Goal: Task Accomplishment & Management: Use online tool/utility

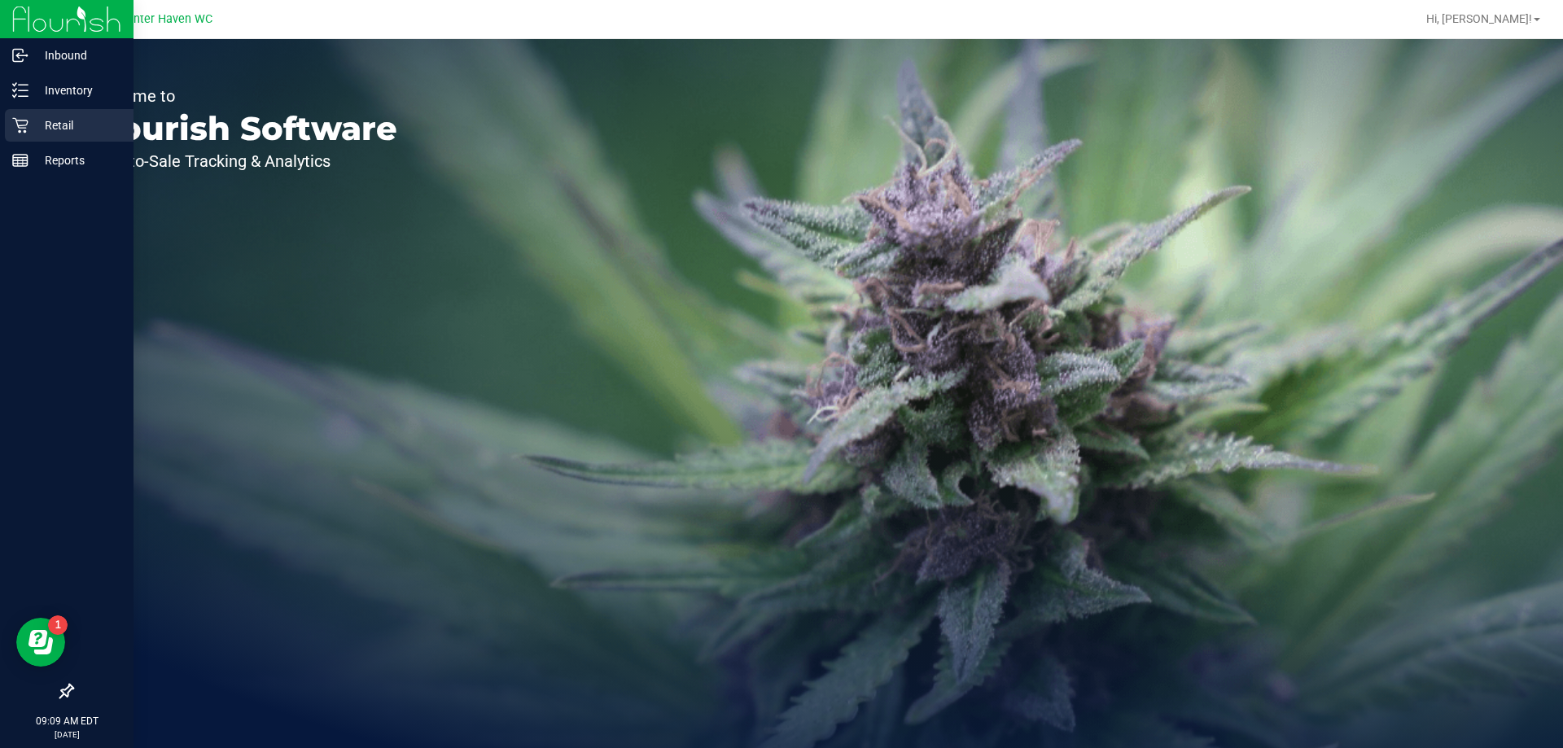
click at [32, 127] on p "Retail" at bounding box center [77, 126] width 98 height 20
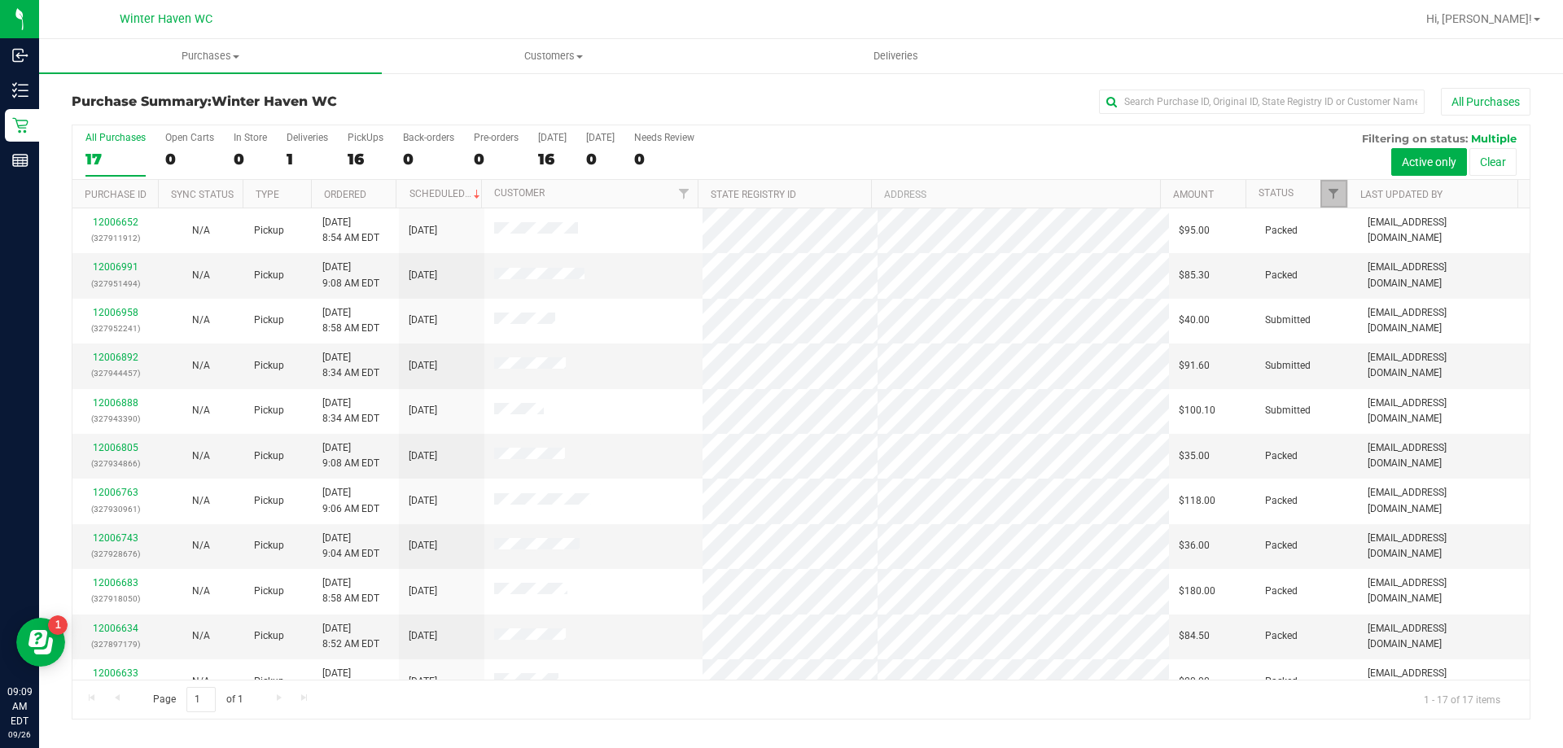
click at [1332, 186] on link "Filter" at bounding box center [1333, 194] width 27 height 28
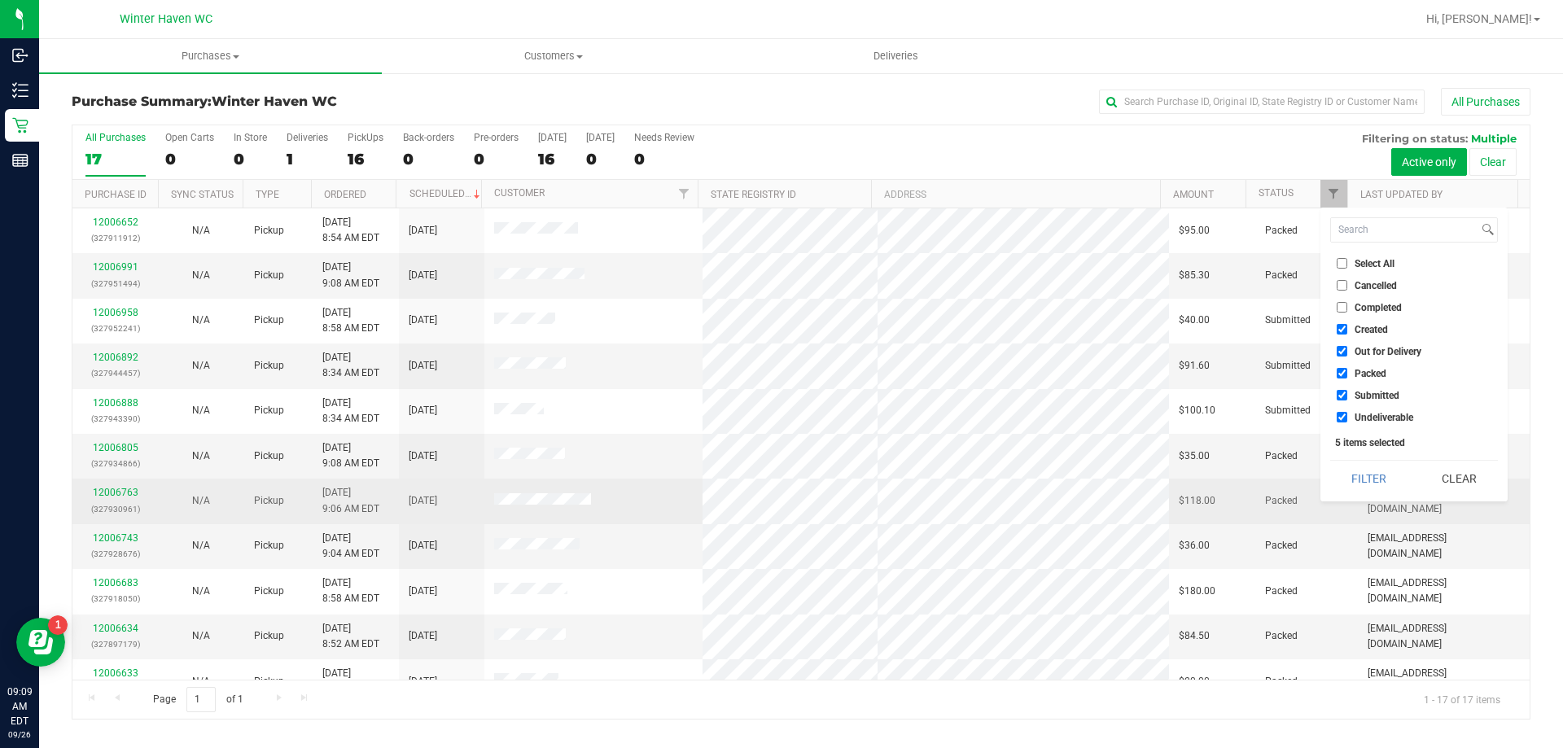
click at [1460, 504] on span "abalfour@liveparallel.com" at bounding box center [1443, 500] width 152 height 31
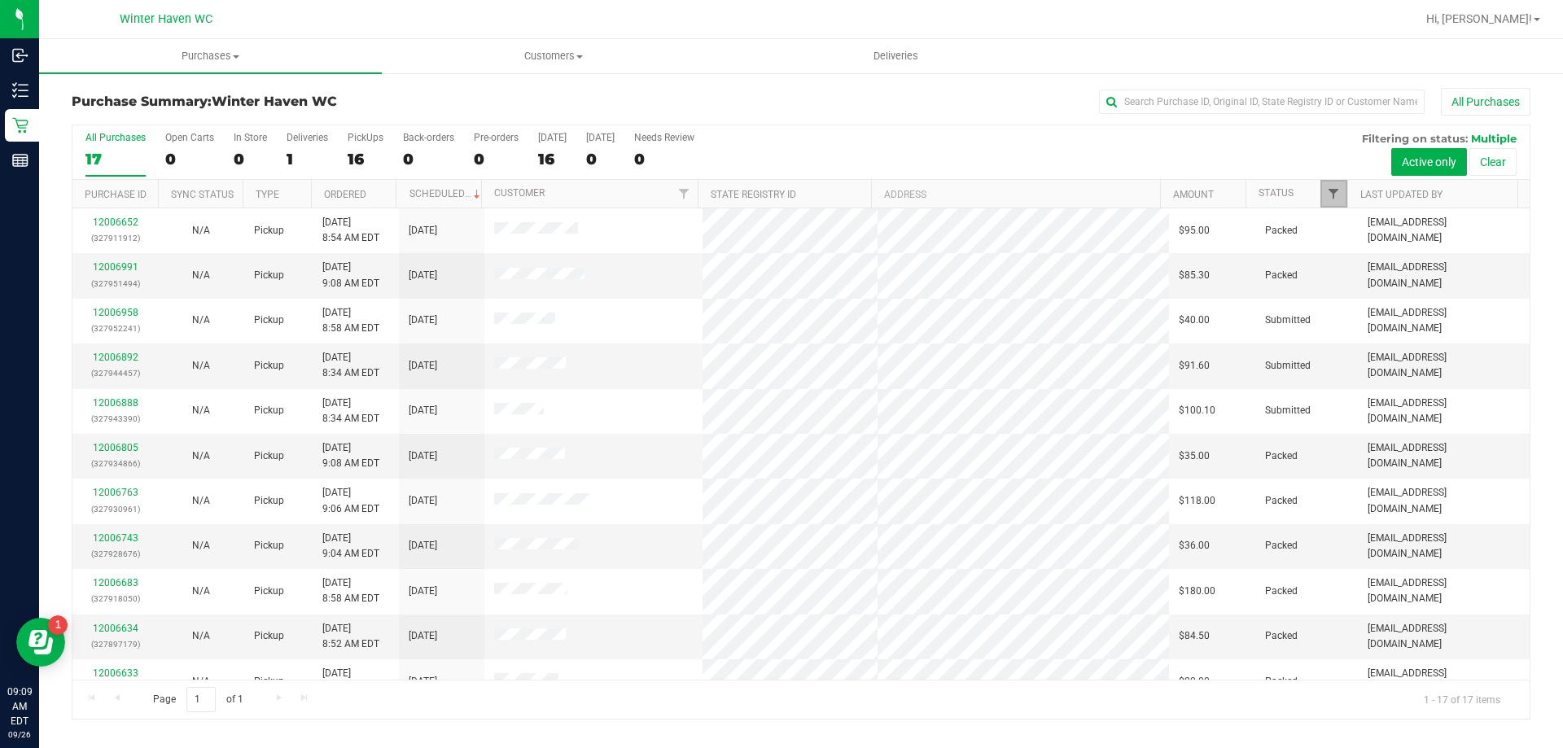
click at [1336, 193] on span "Filter" at bounding box center [1333, 193] width 13 height 13
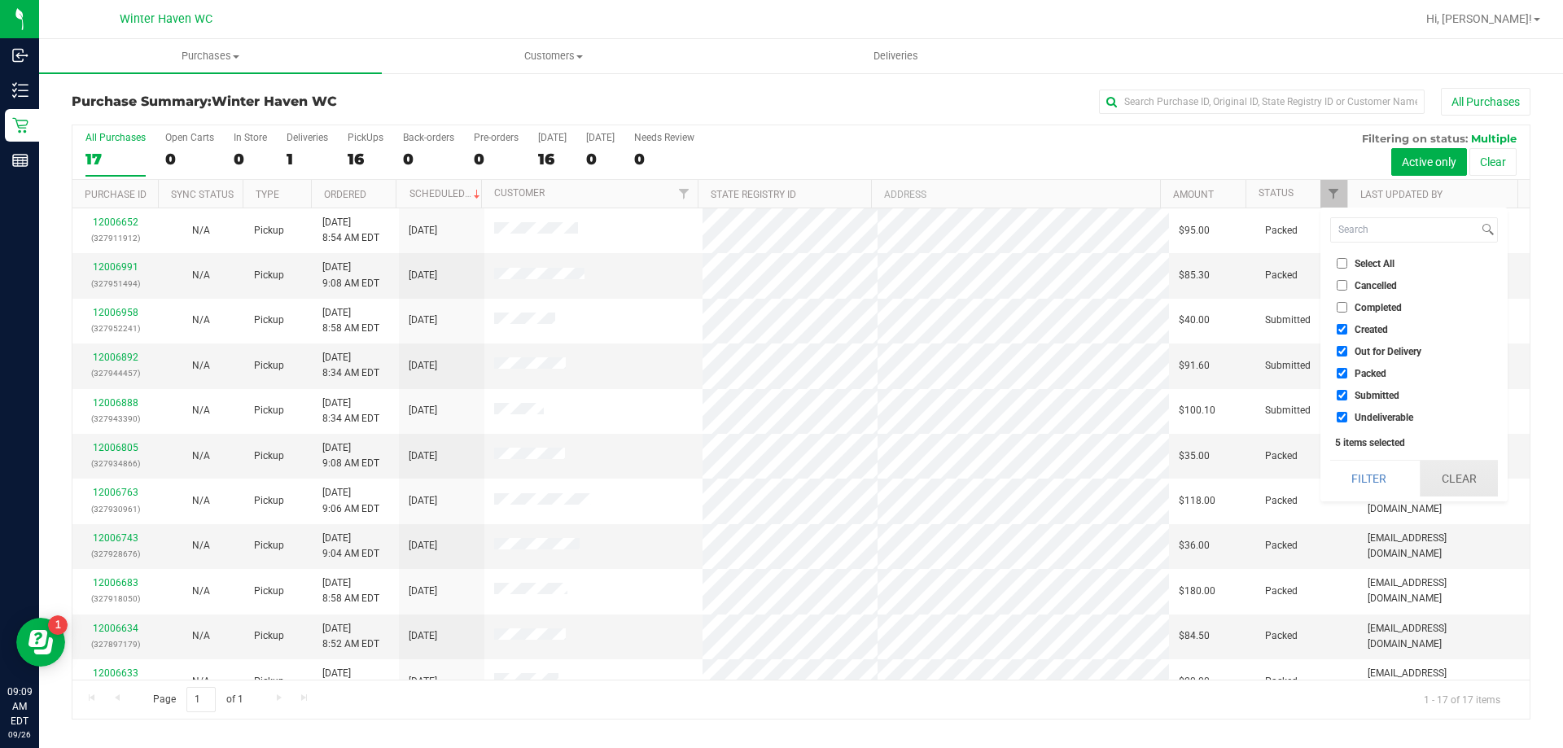
click at [1430, 470] on button "Clear" at bounding box center [1459, 479] width 78 height 36
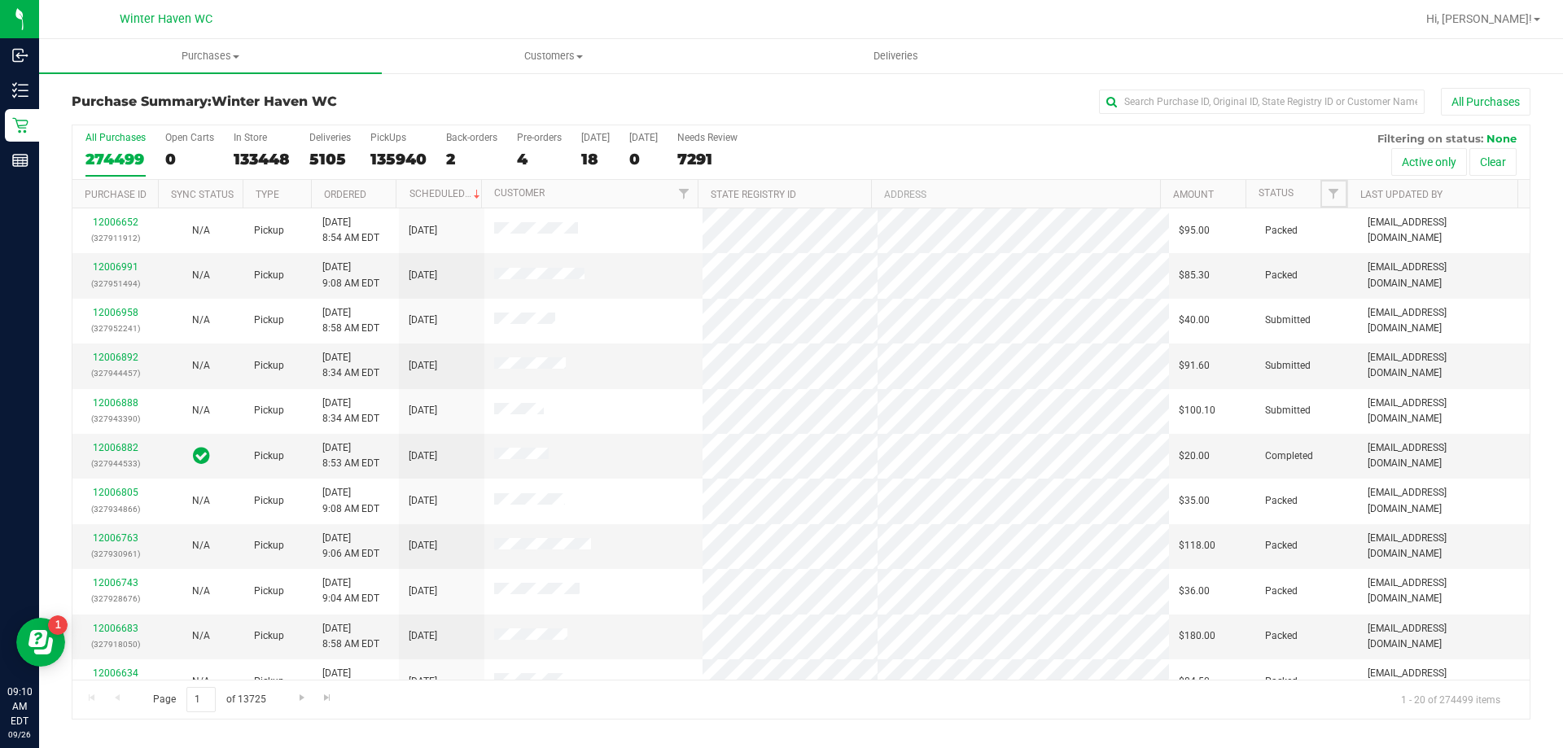
click at [1332, 195] on span "Filter" at bounding box center [1333, 193] width 13 height 13
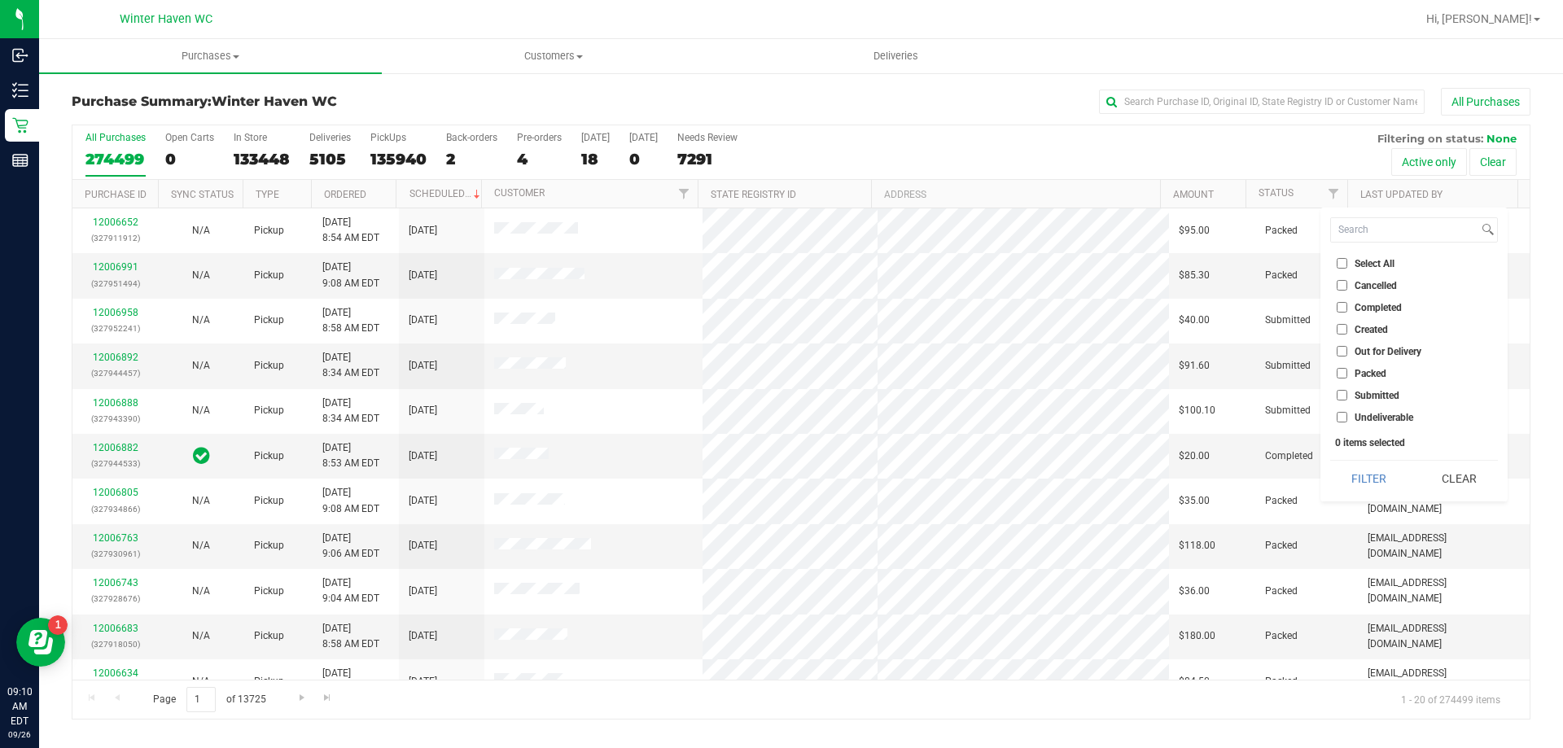
click at [1347, 396] on label "Submitted" at bounding box center [1368, 395] width 63 height 11
click at [1347, 396] on input "Submitted" at bounding box center [1342, 395] width 11 height 11
checkbox input "true"
click at [1363, 475] on button "Filter" at bounding box center [1369, 479] width 78 height 36
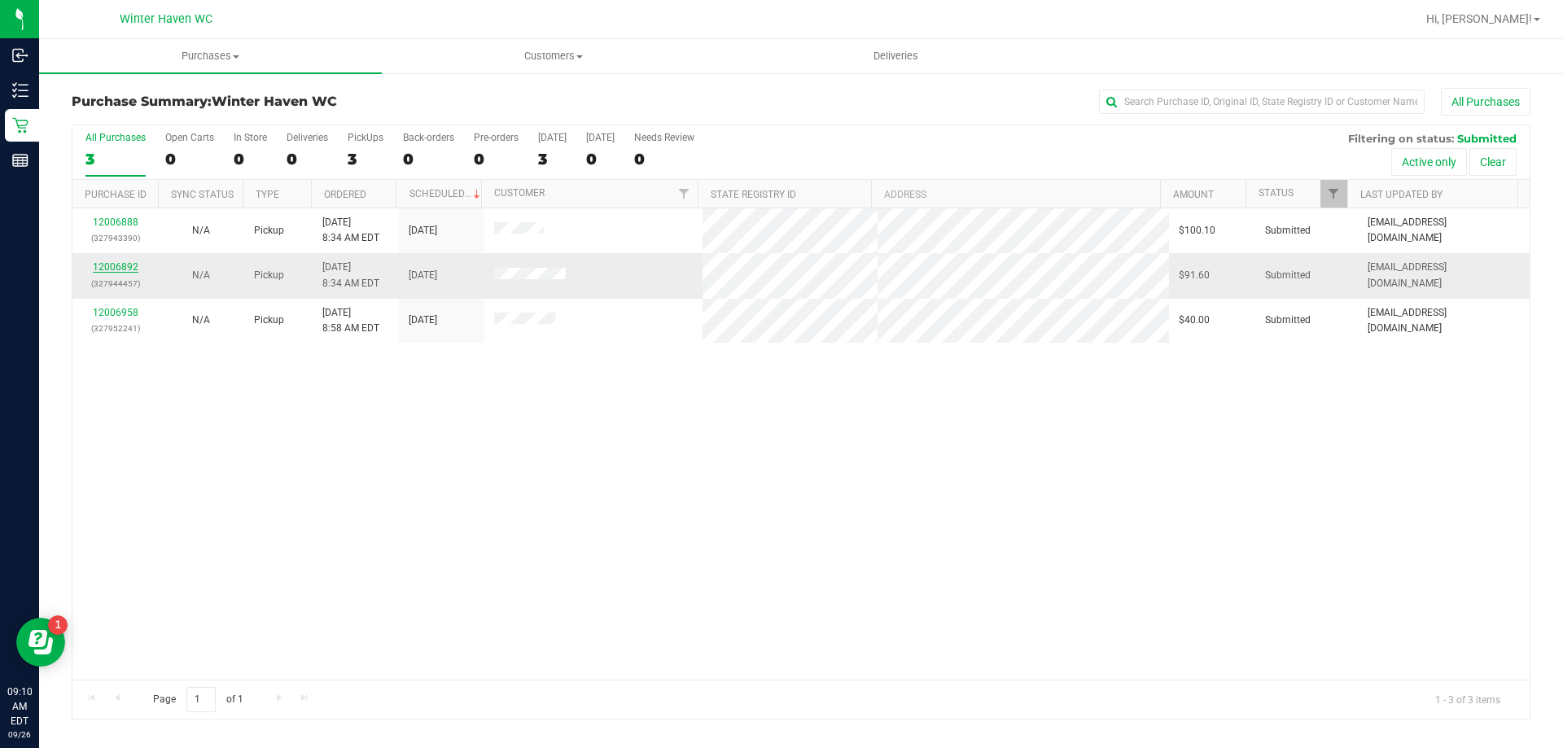
click at [134, 269] on link "12006892" at bounding box center [116, 266] width 46 height 11
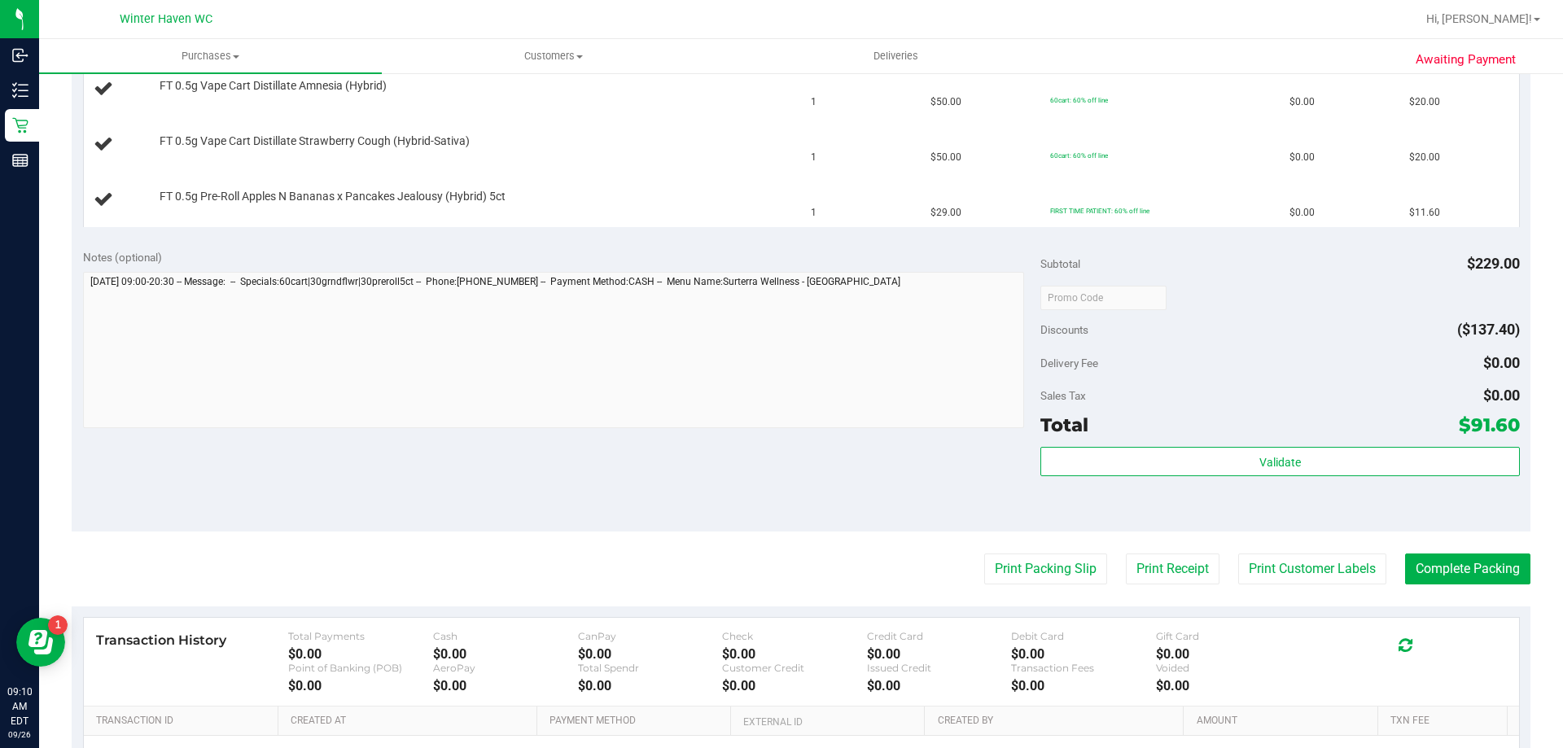
scroll to position [651, 0]
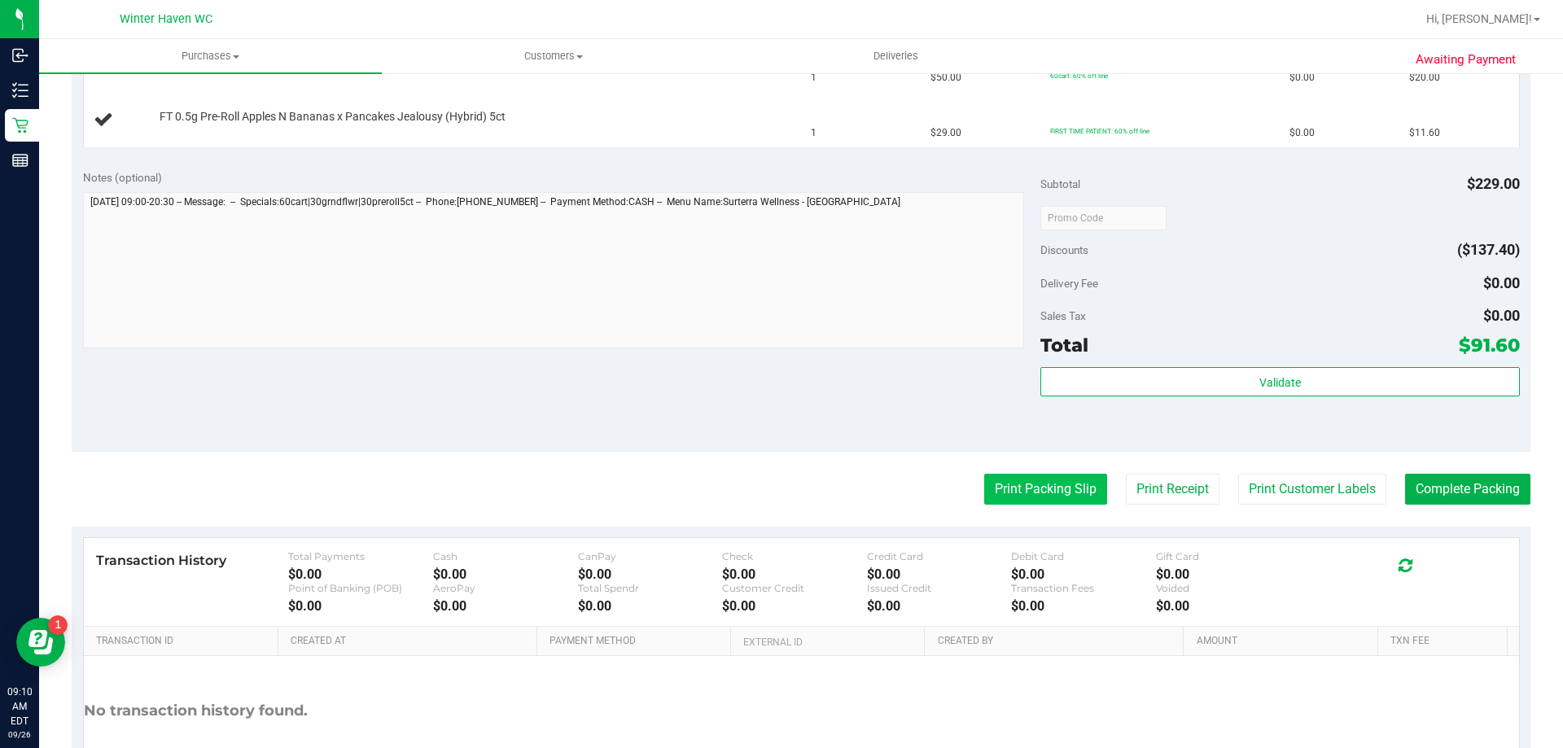
click at [1026, 479] on button "Print Packing Slip" at bounding box center [1045, 489] width 123 height 31
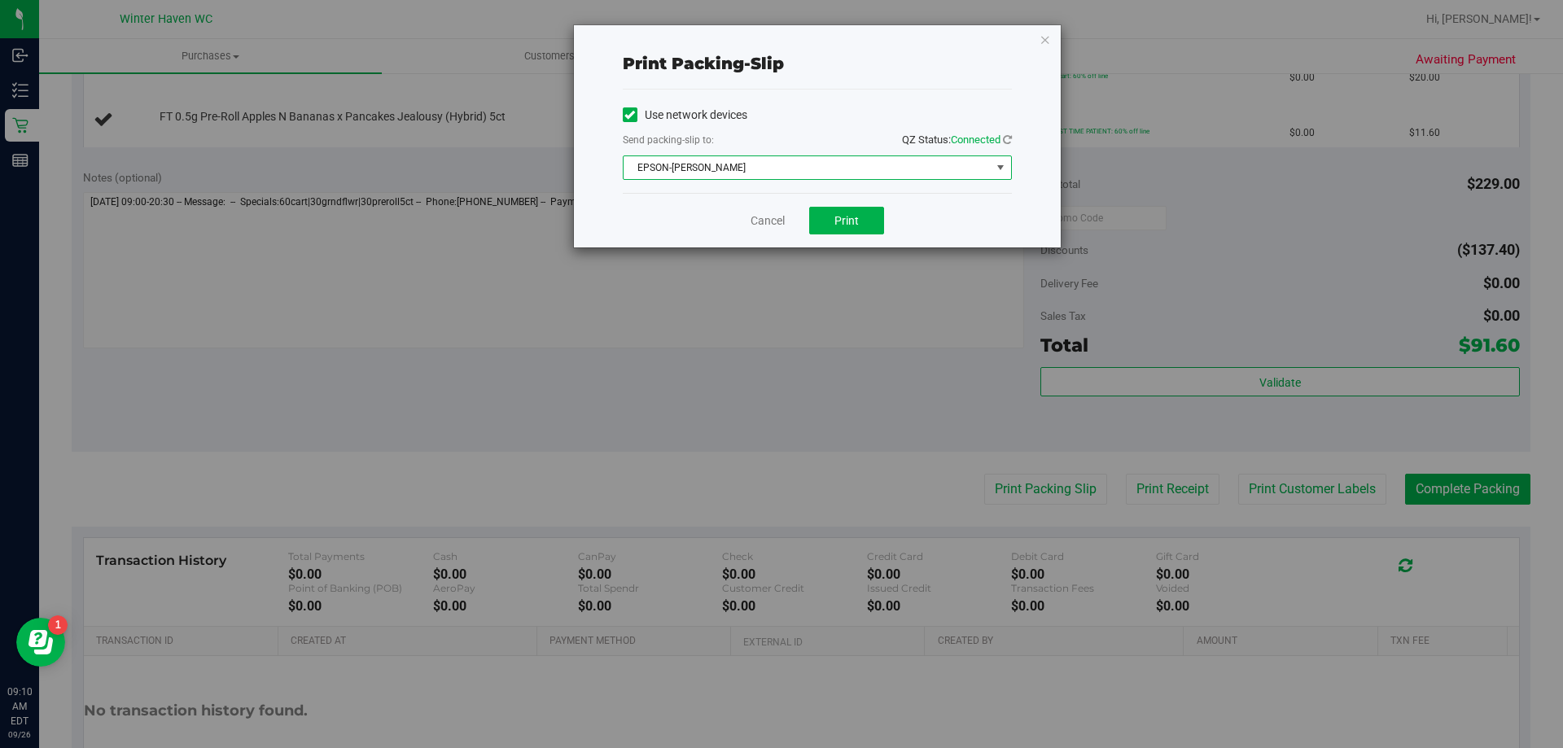
click at [900, 166] on span "EPSON-JAMES BUCHANAN" at bounding box center [806, 167] width 367 height 23
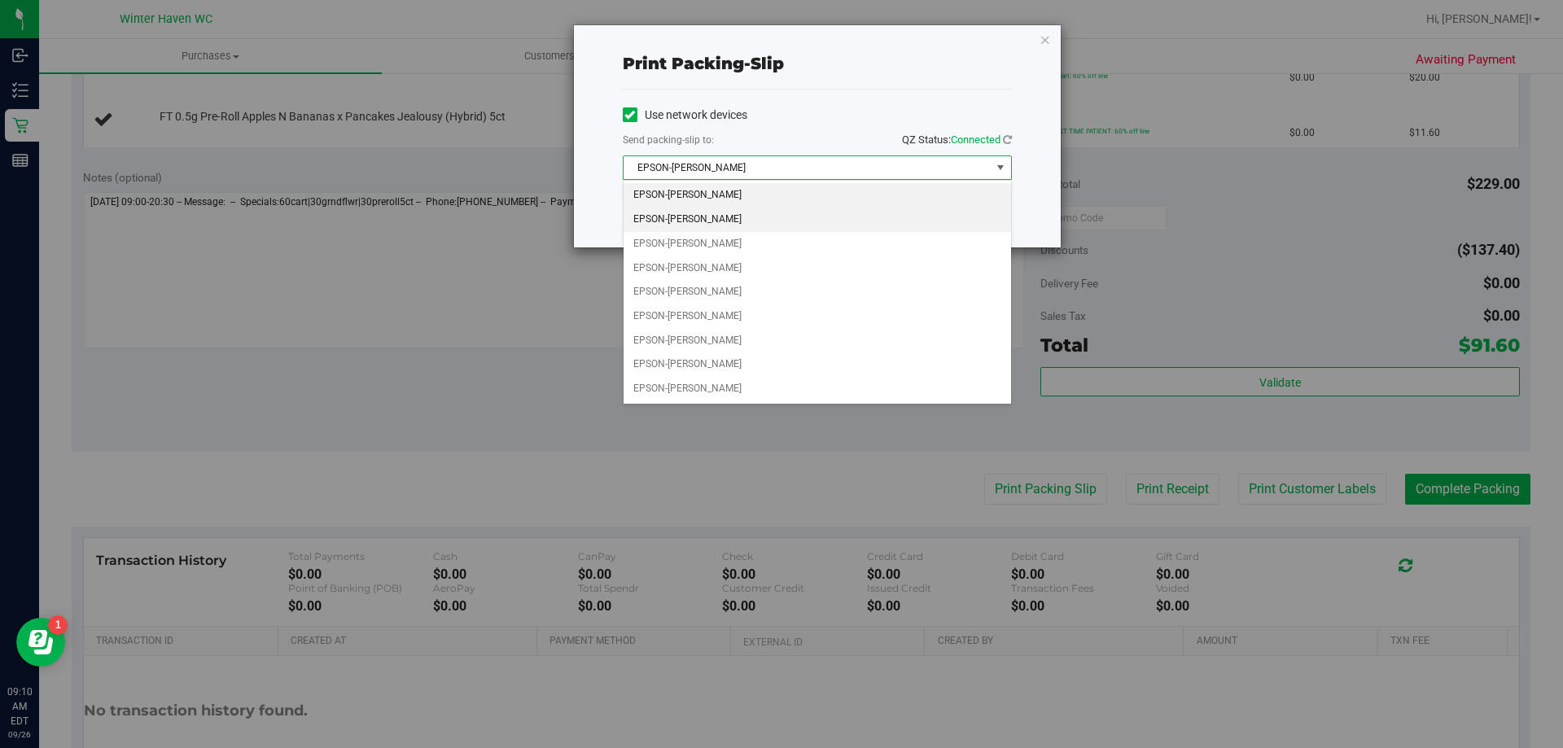
click at [864, 230] on li "EPSON-JAMES-BROWN" at bounding box center [816, 220] width 387 height 24
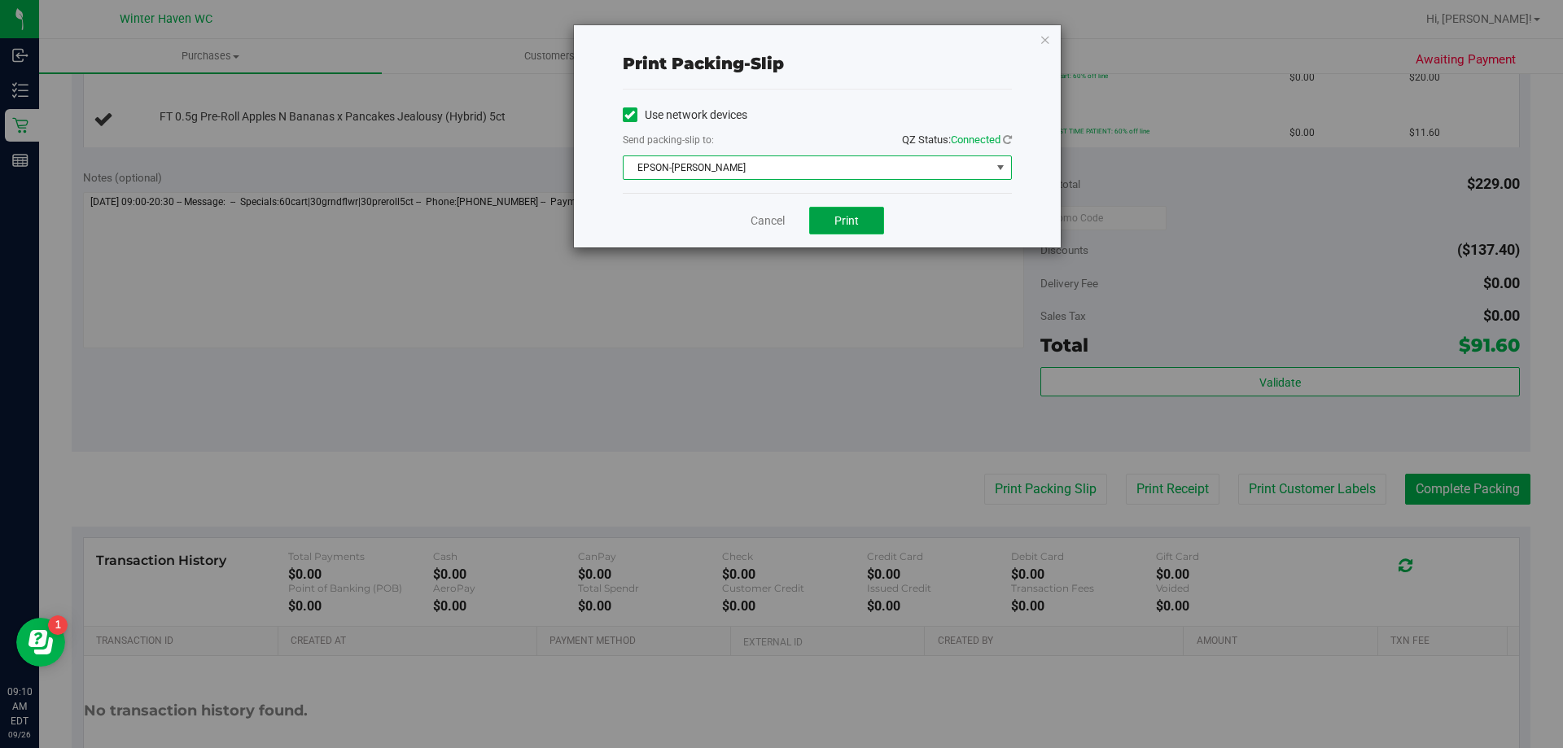
click at [871, 234] on button "Print" at bounding box center [846, 221] width 75 height 28
click at [1039, 31] on icon "button" at bounding box center [1044, 39] width 11 height 20
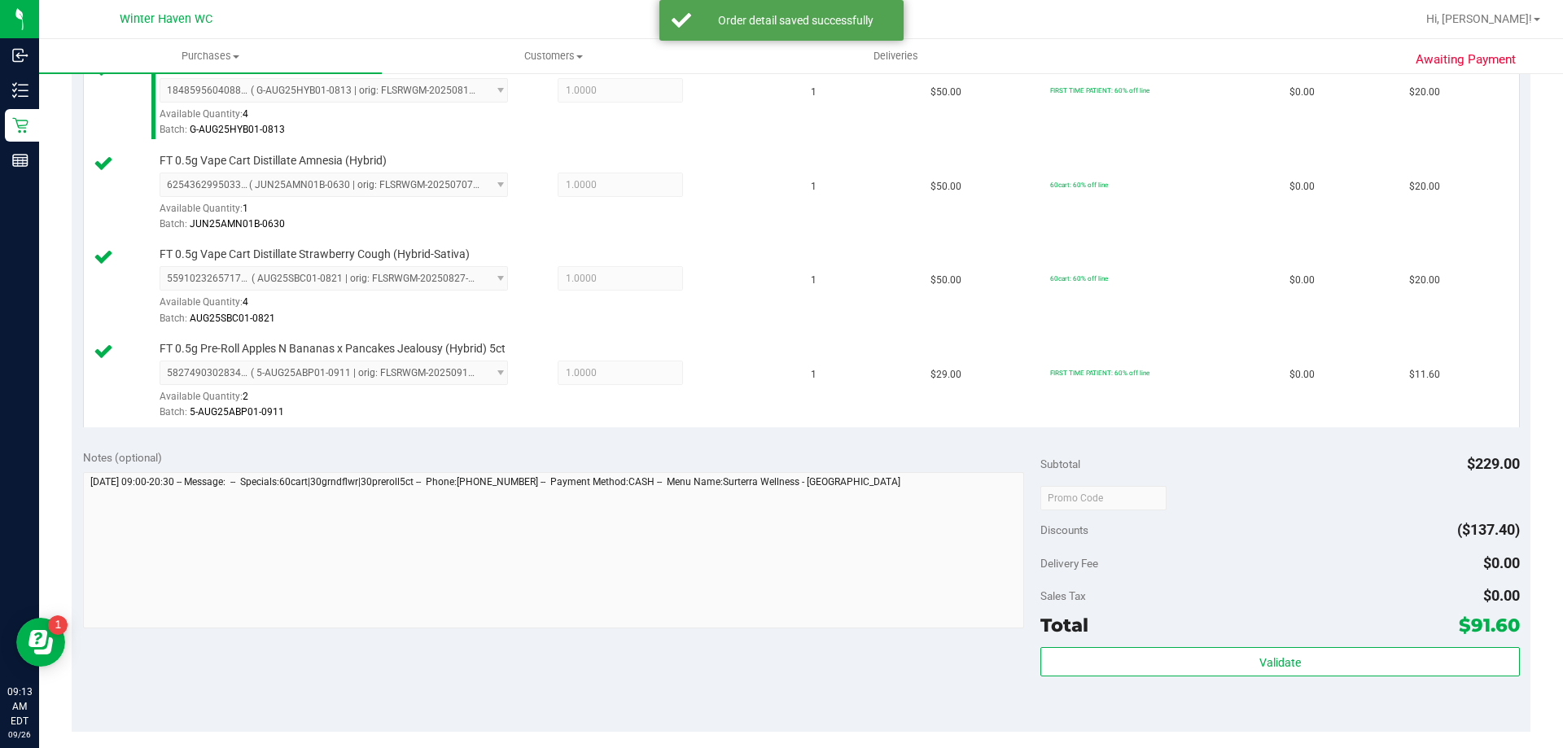
scroll to position [733, 0]
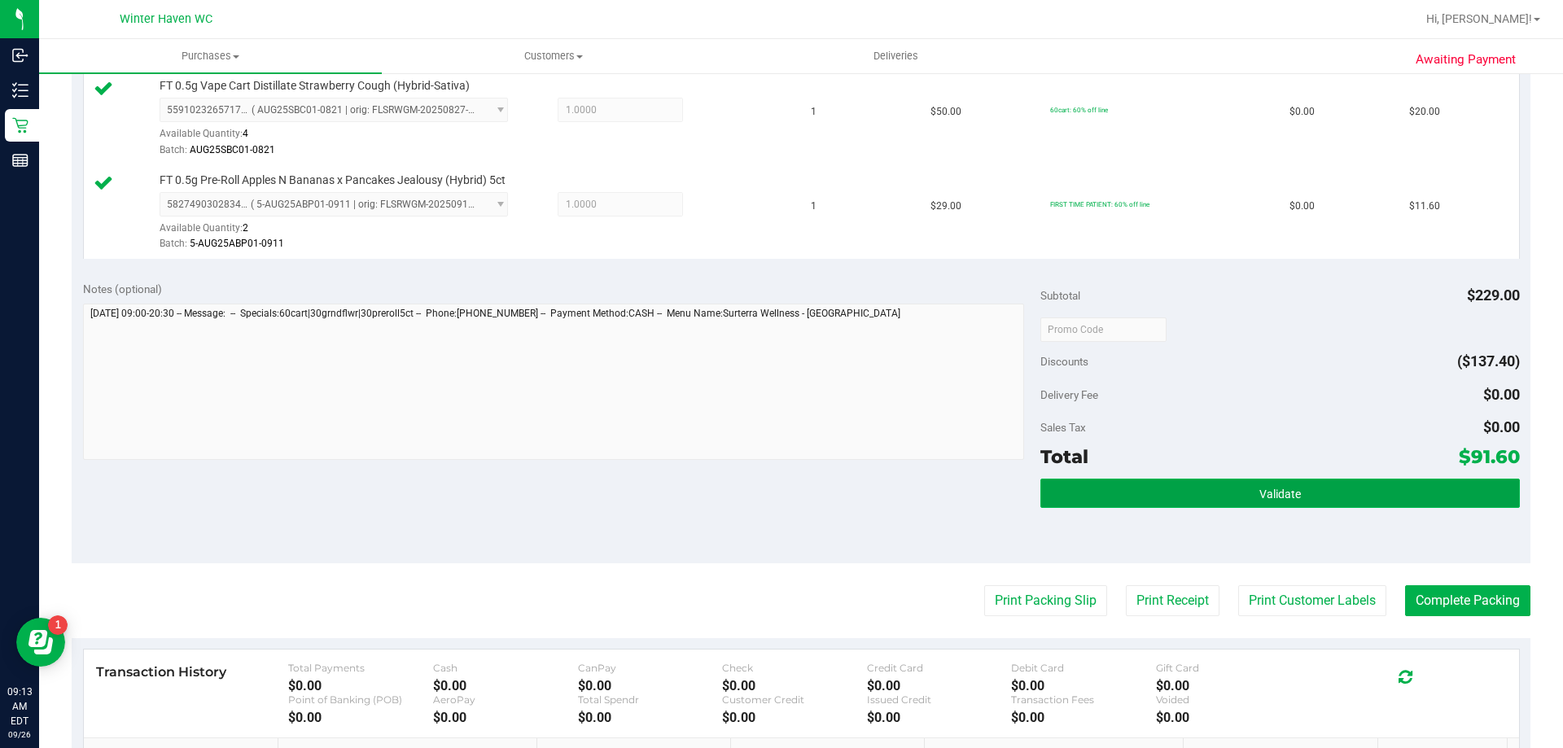
click at [1219, 490] on button "Validate" at bounding box center [1279, 493] width 479 height 29
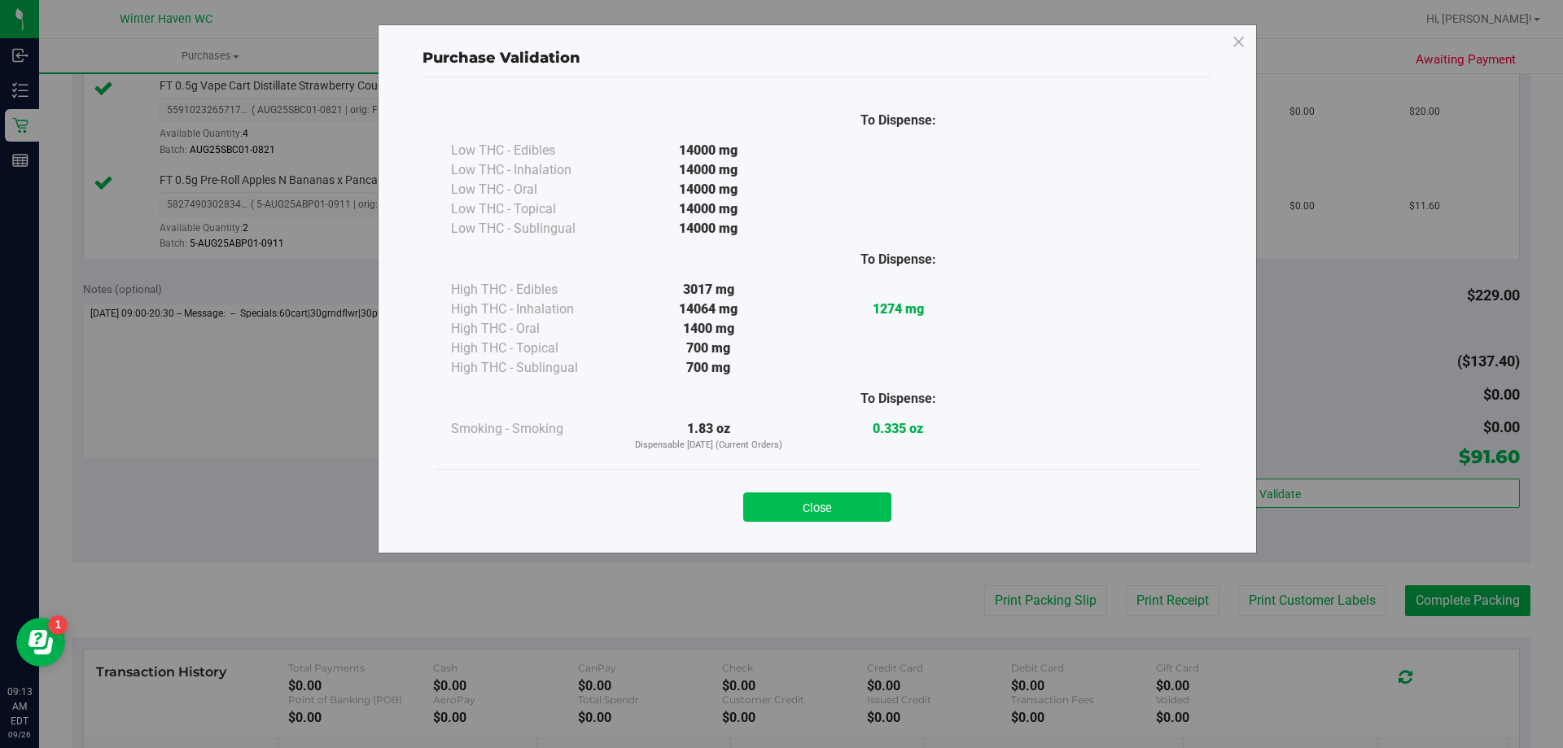
click at [854, 496] on button "Close" at bounding box center [817, 506] width 148 height 29
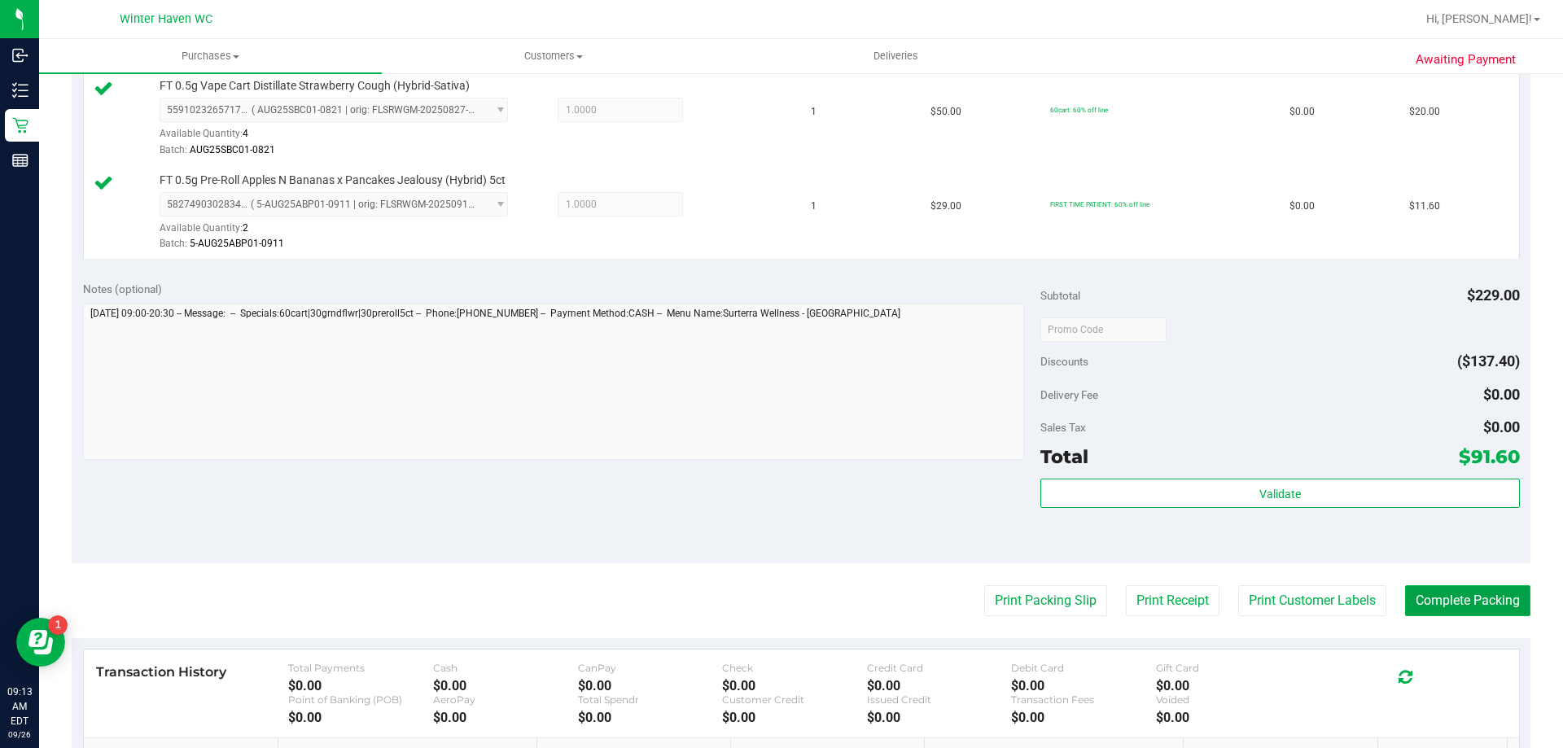
click at [1442, 597] on button "Complete Packing" at bounding box center [1467, 600] width 125 height 31
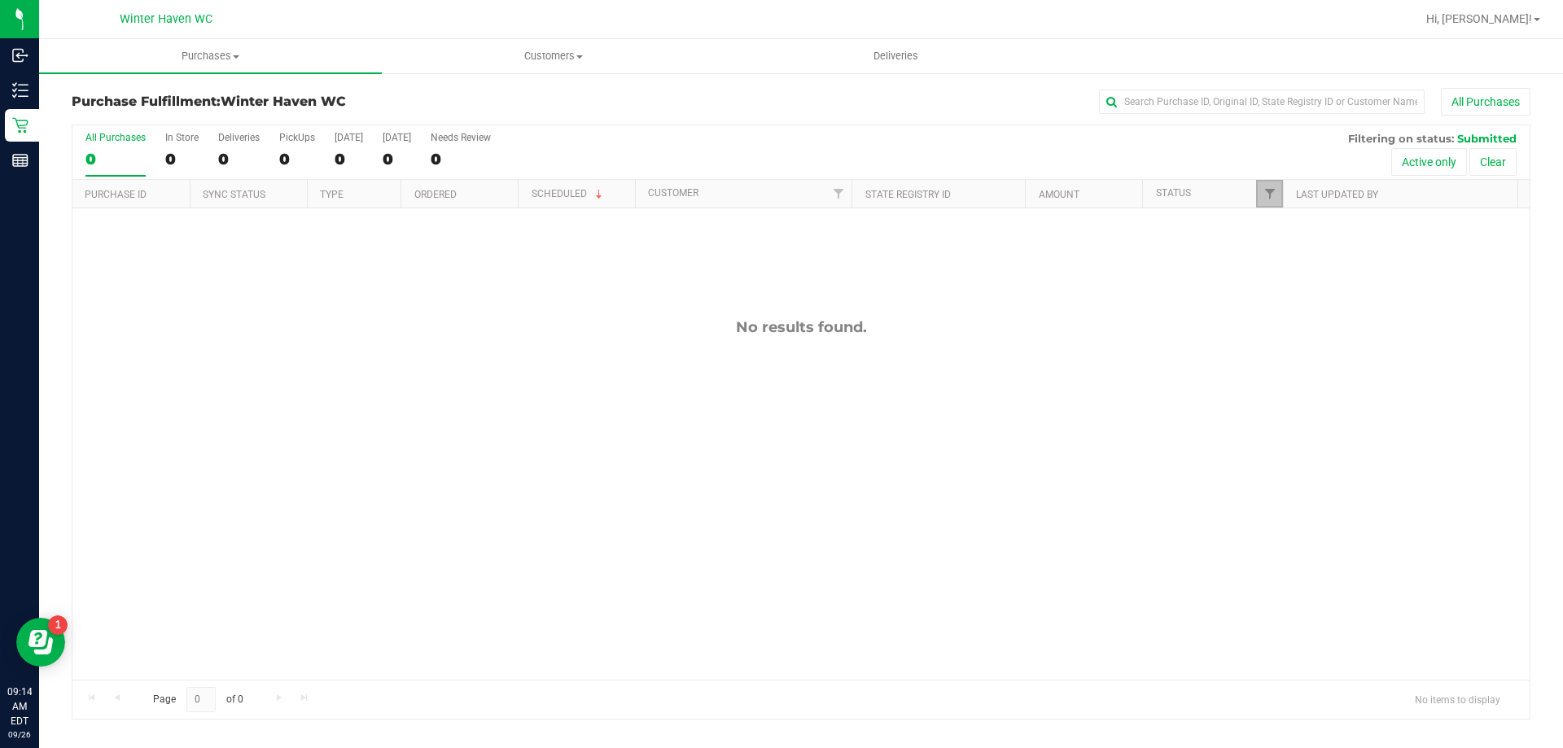
click at [1272, 182] on link "Filter" at bounding box center [1269, 194] width 27 height 28
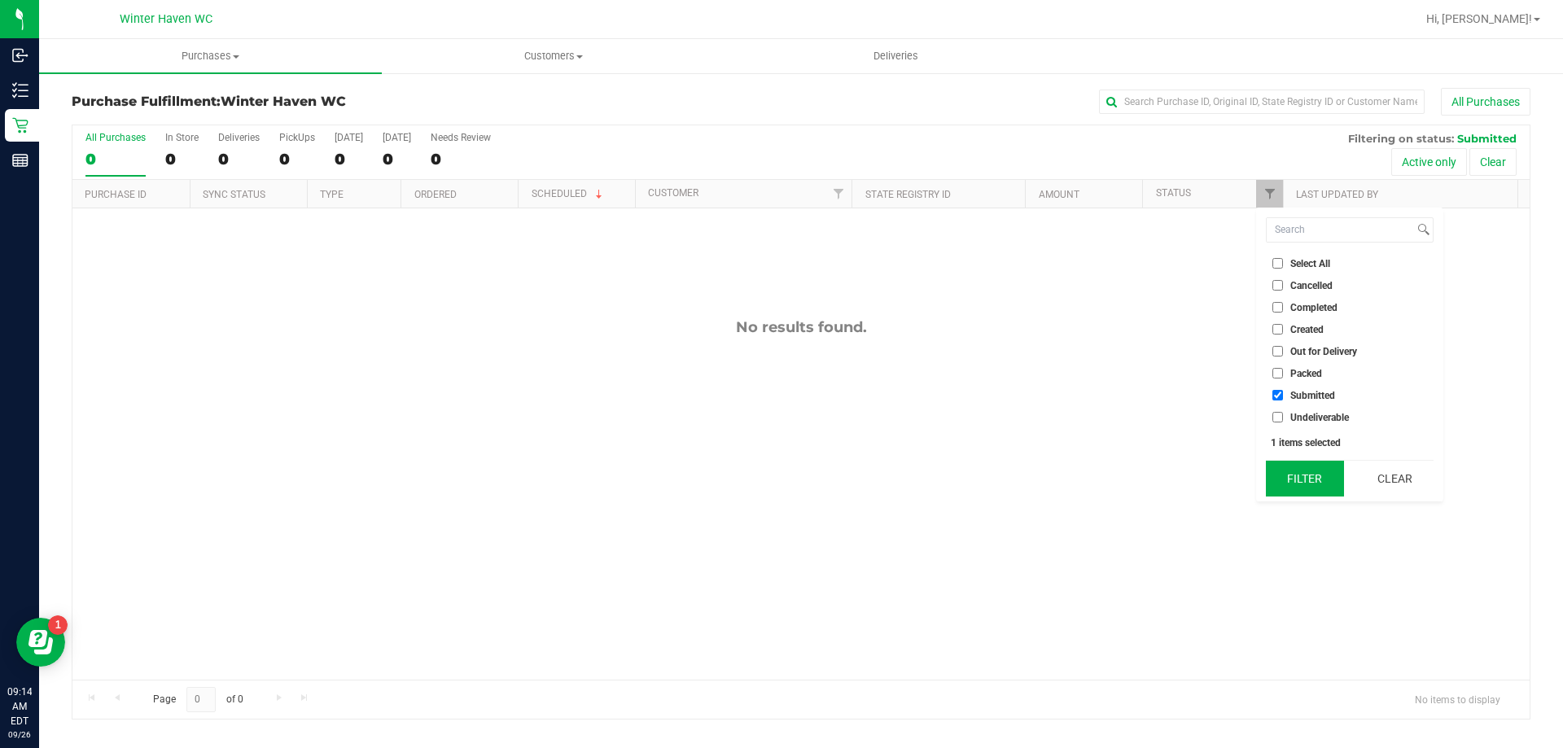
click at [1302, 471] on button "Filter" at bounding box center [1305, 479] width 78 height 36
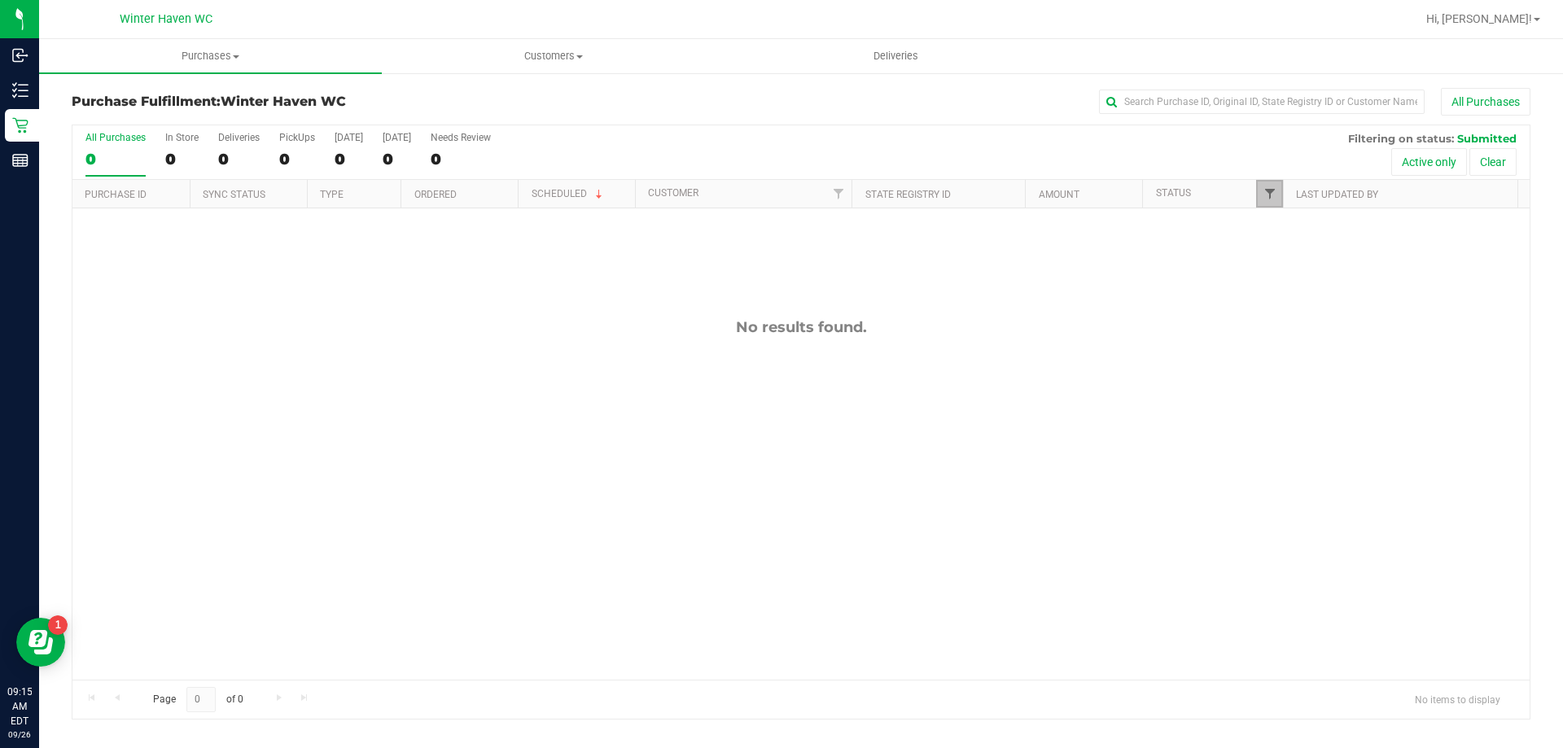
click at [1271, 199] on span "Filter" at bounding box center [1269, 193] width 13 height 13
click at [1274, 373] on input "Packed" at bounding box center [1277, 373] width 11 height 11
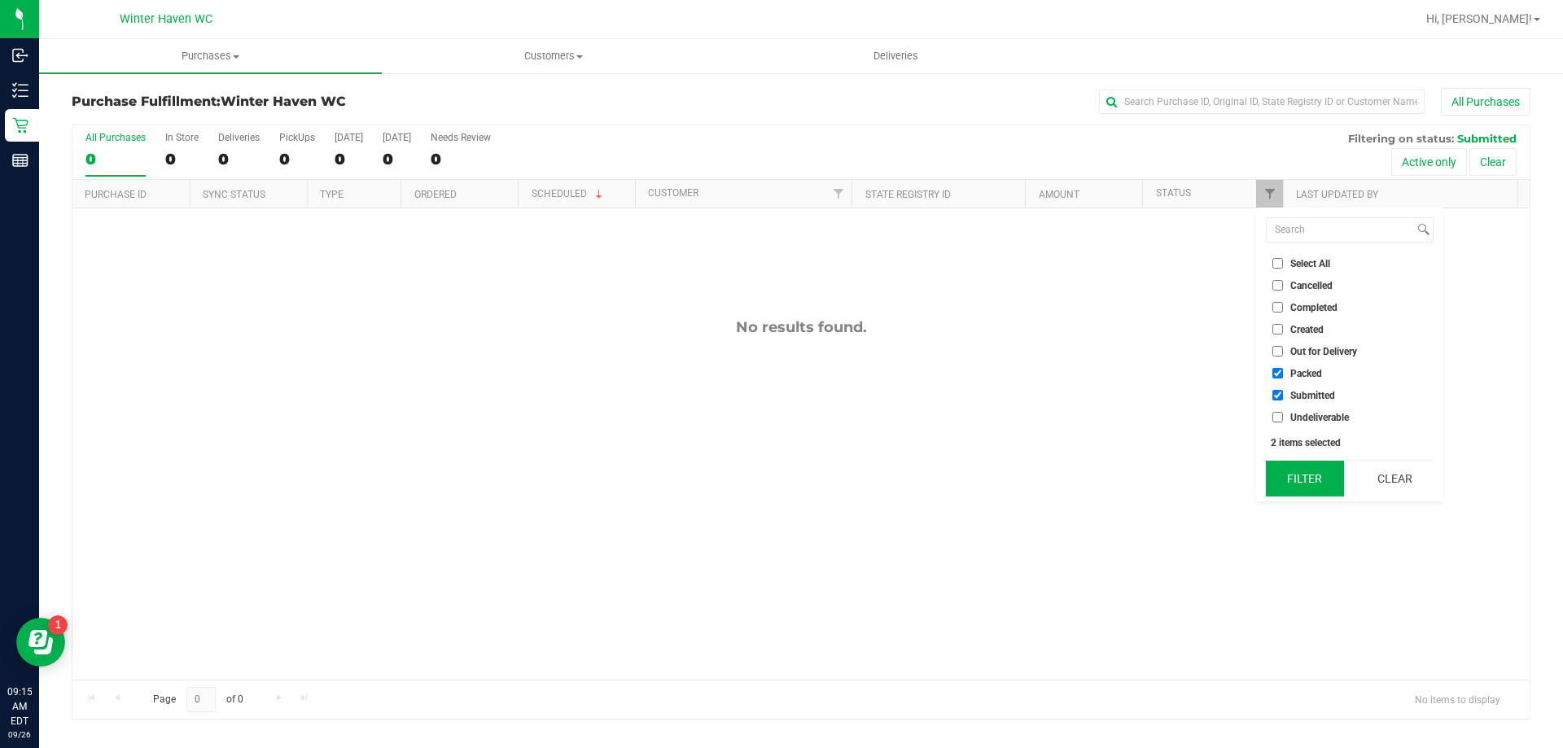
click at [1298, 476] on button "Filter" at bounding box center [1305, 479] width 78 height 36
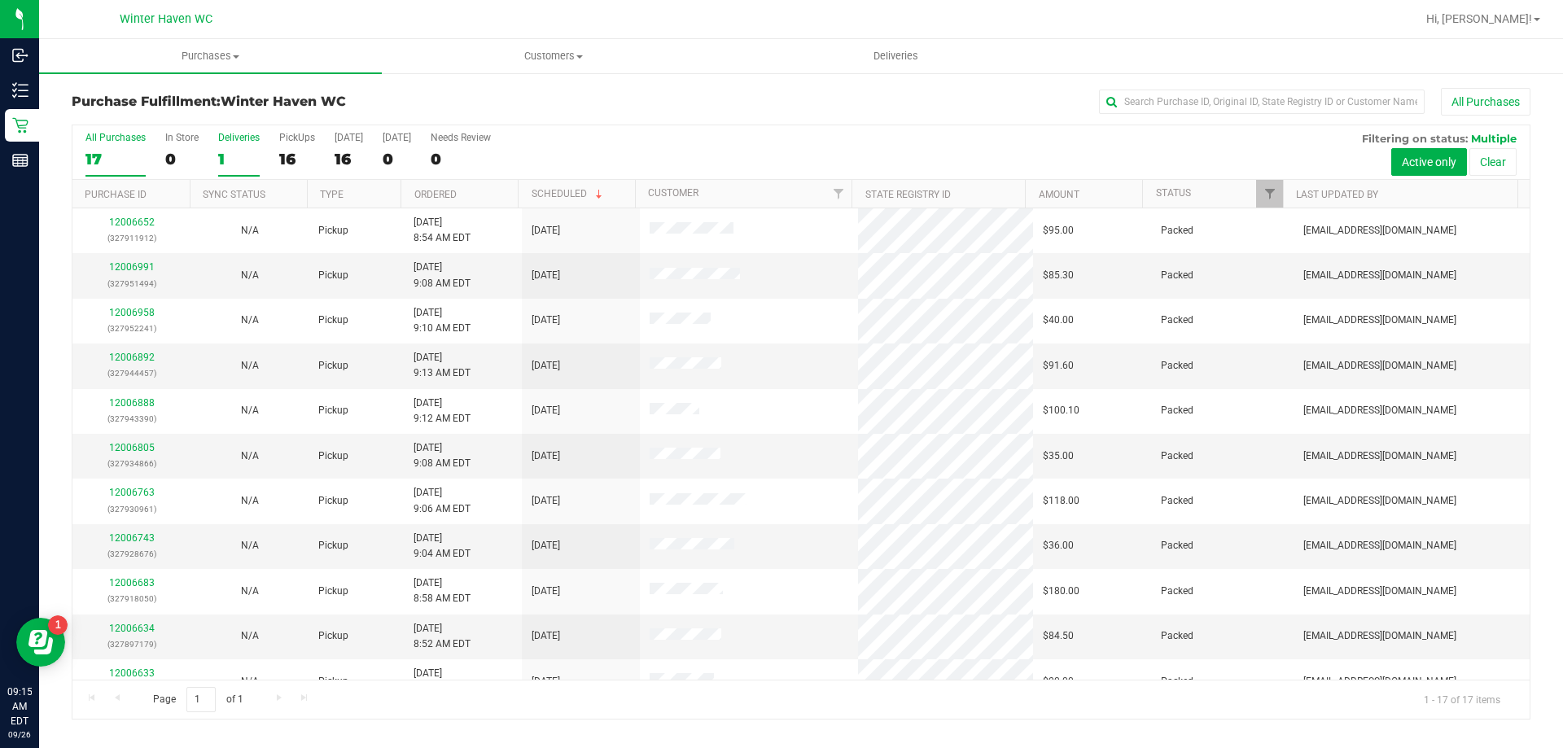
click at [230, 142] on div "Deliveries" at bounding box center [239, 137] width 42 height 11
click at [0, 0] on input "Deliveries 1" at bounding box center [0, 0] width 0 height 0
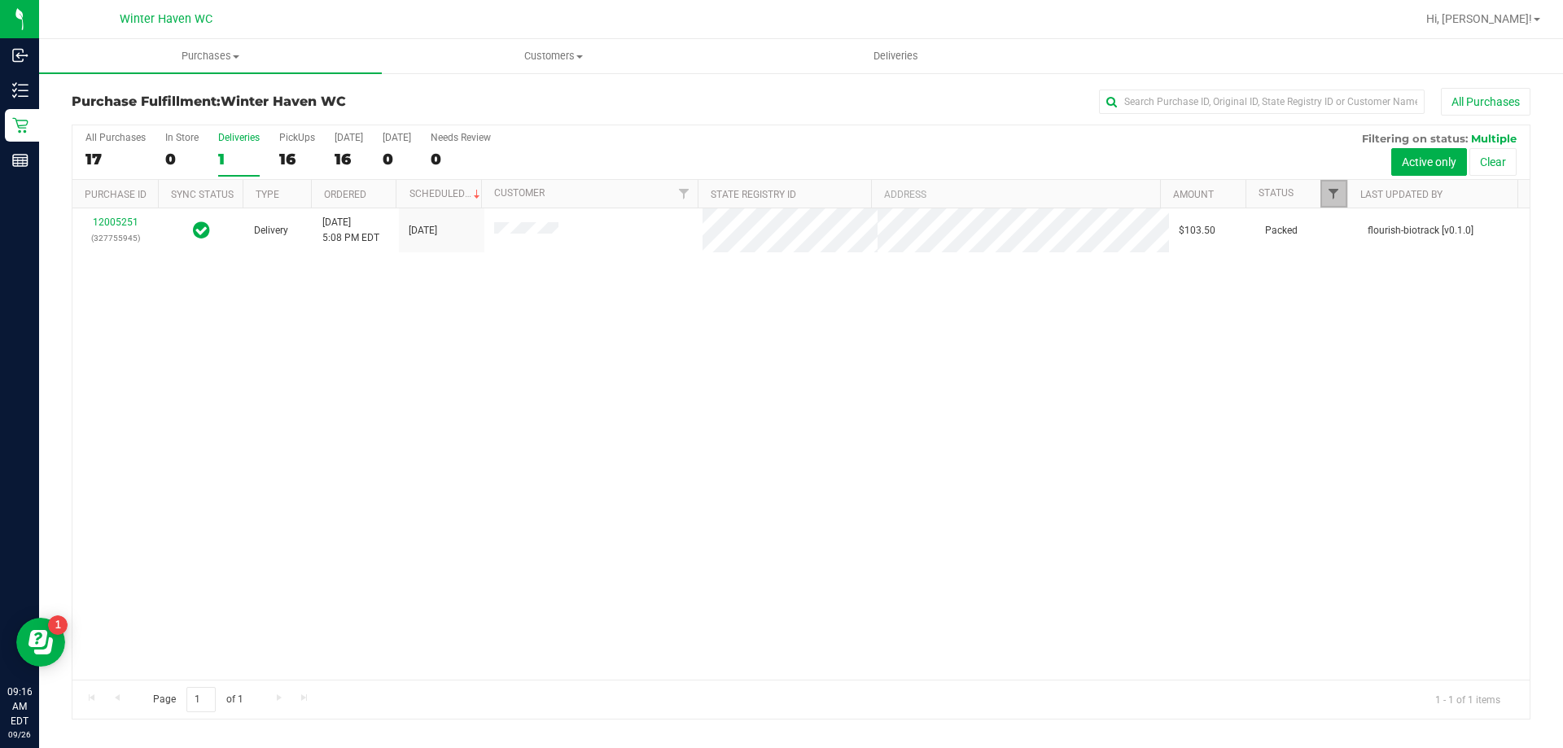
click at [1340, 195] on span "Filter" at bounding box center [1333, 193] width 13 height 13
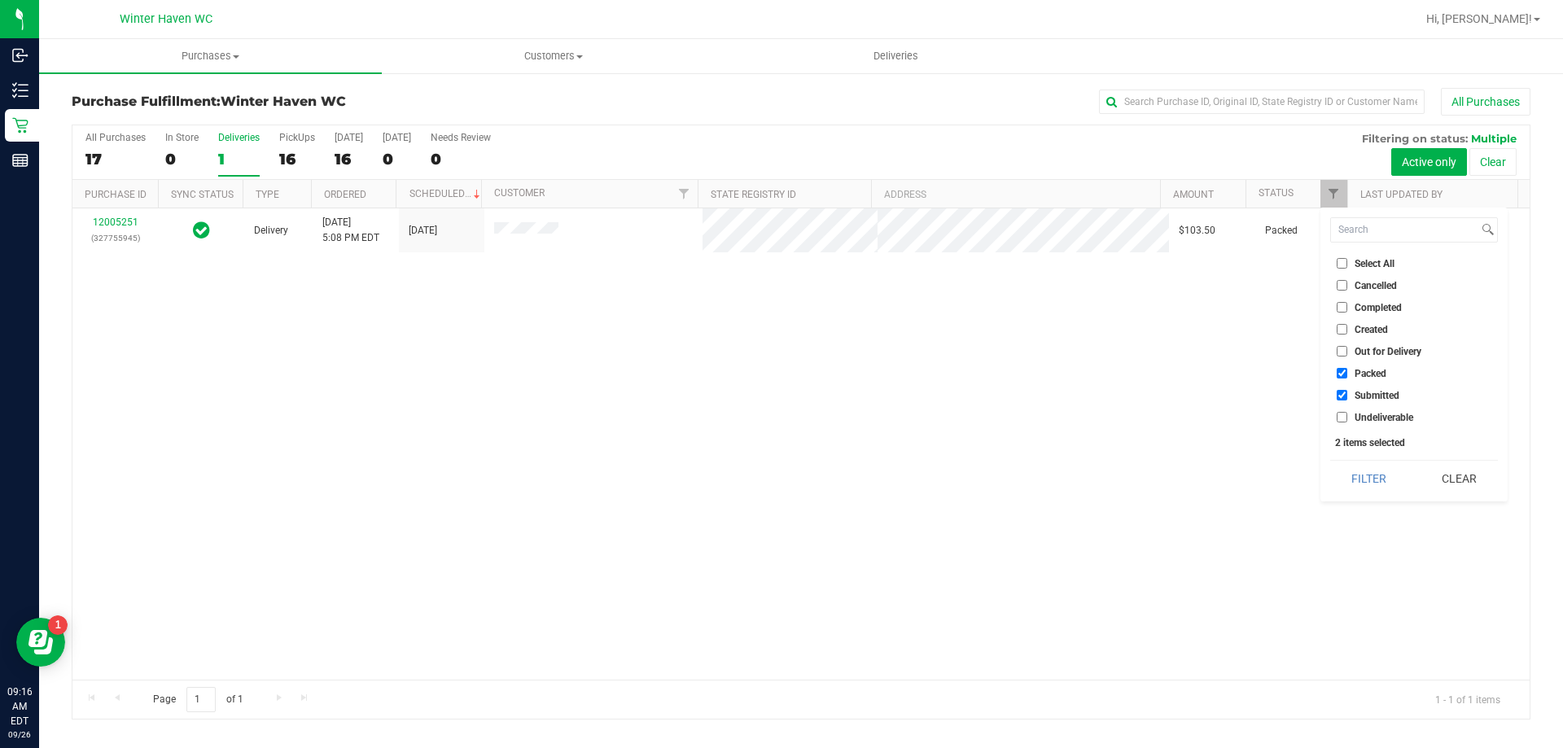
click at [1346, 376] on input "Packed" at bounding box center [1342, 373] width 11 height 11
checkbox input "false"
click at [1354, 474] on button "Filter" at bounding box center [1369, 479] width 78 height 36
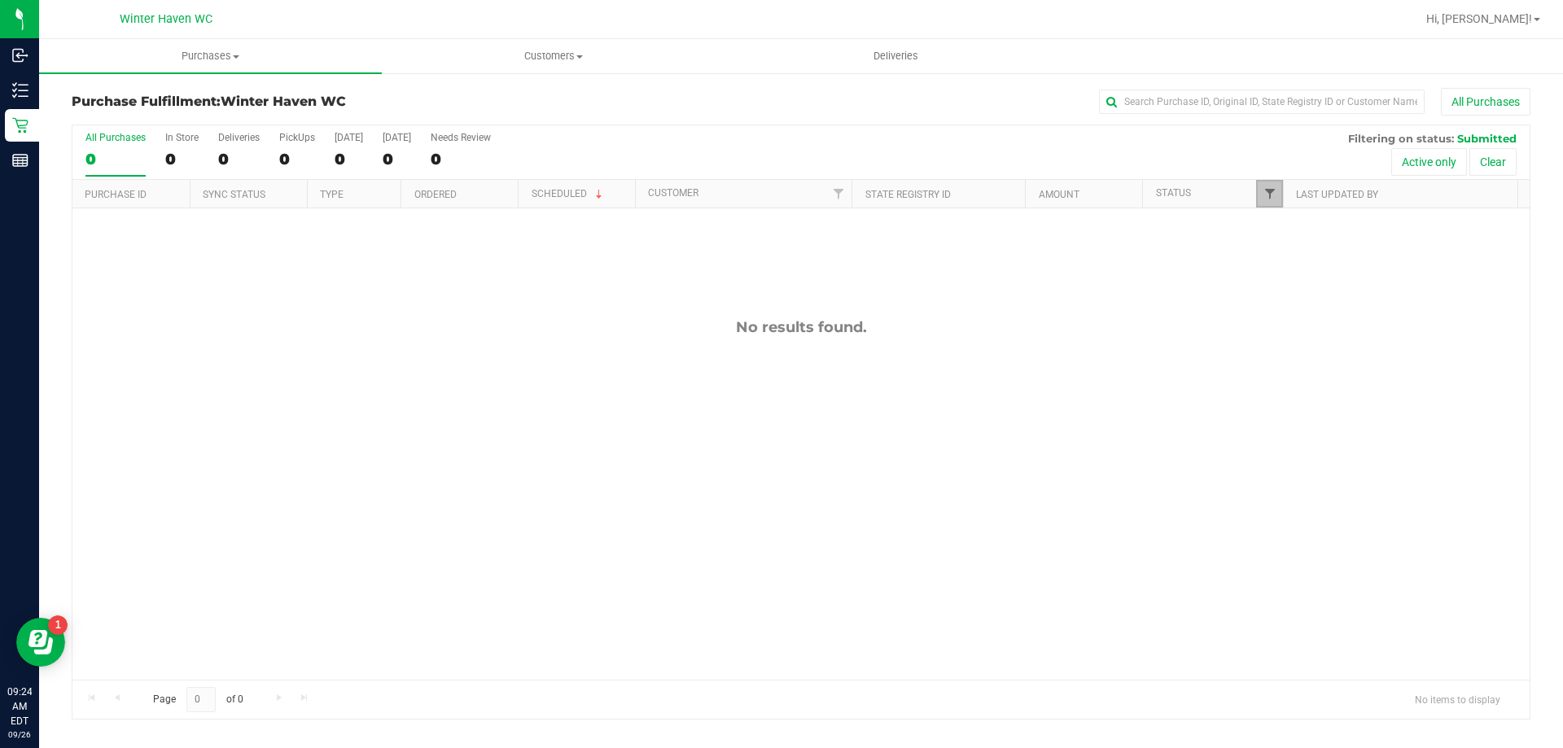
click at [1265, 192] on span "Filter" at bounding box center [1269, 193] width 13 height 13
drag, startPoint x: 1023, startPoint y: 275, endPoint x: 993, endPoint y: 282, distance: 30.8
click at [1022, 275] on div "No results found." at bounding box center [800, 498] width 1457 height 581
click at [1268, 197] on span "Filter" at bounding box center [1269, 193] width 13 height 13
click at [1277, 331] on input "Created" at bounding box center [1277, 329] width 11 height 11
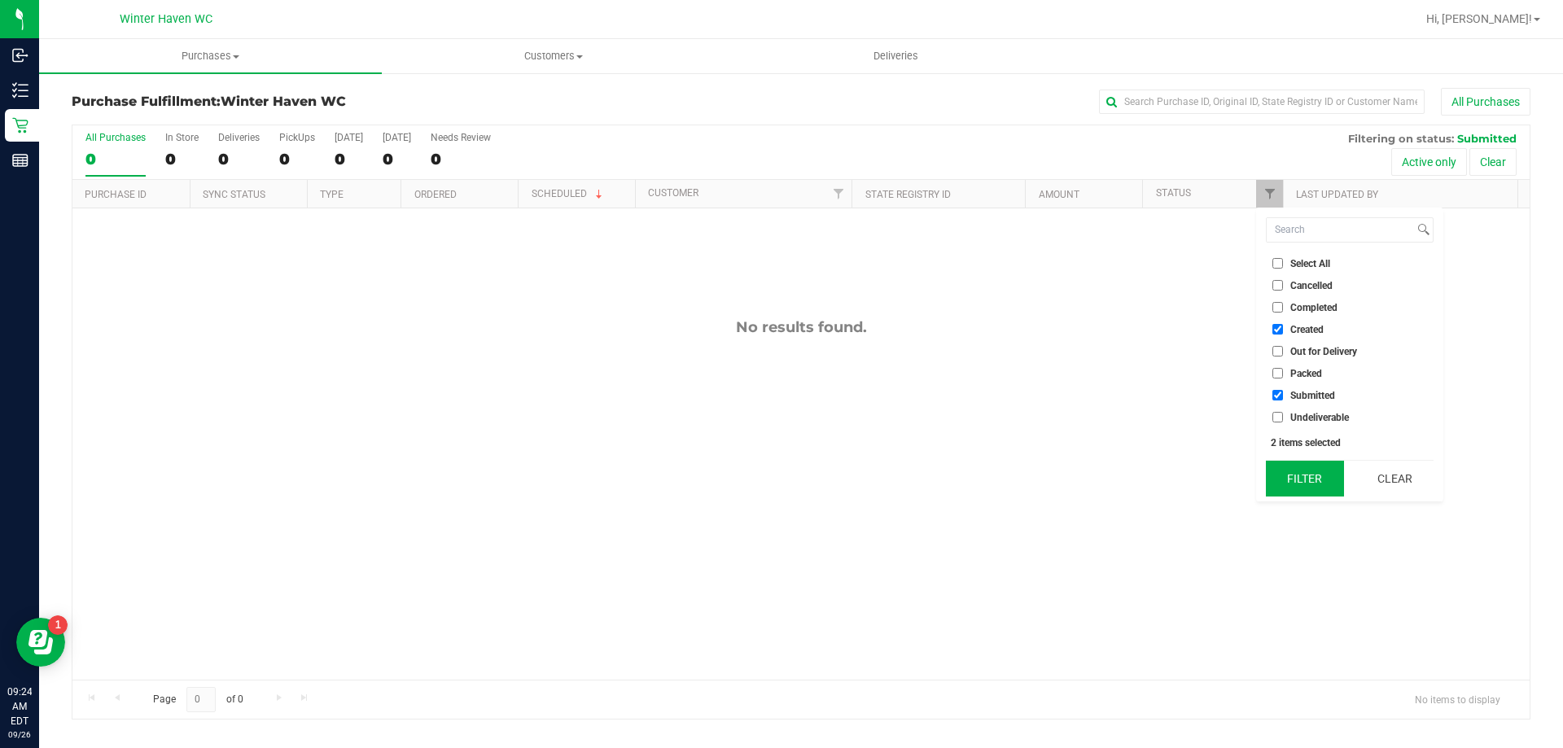
click at [1324, 486] on button "Filter" at bounding box center [1305, 479] width 78 height 36
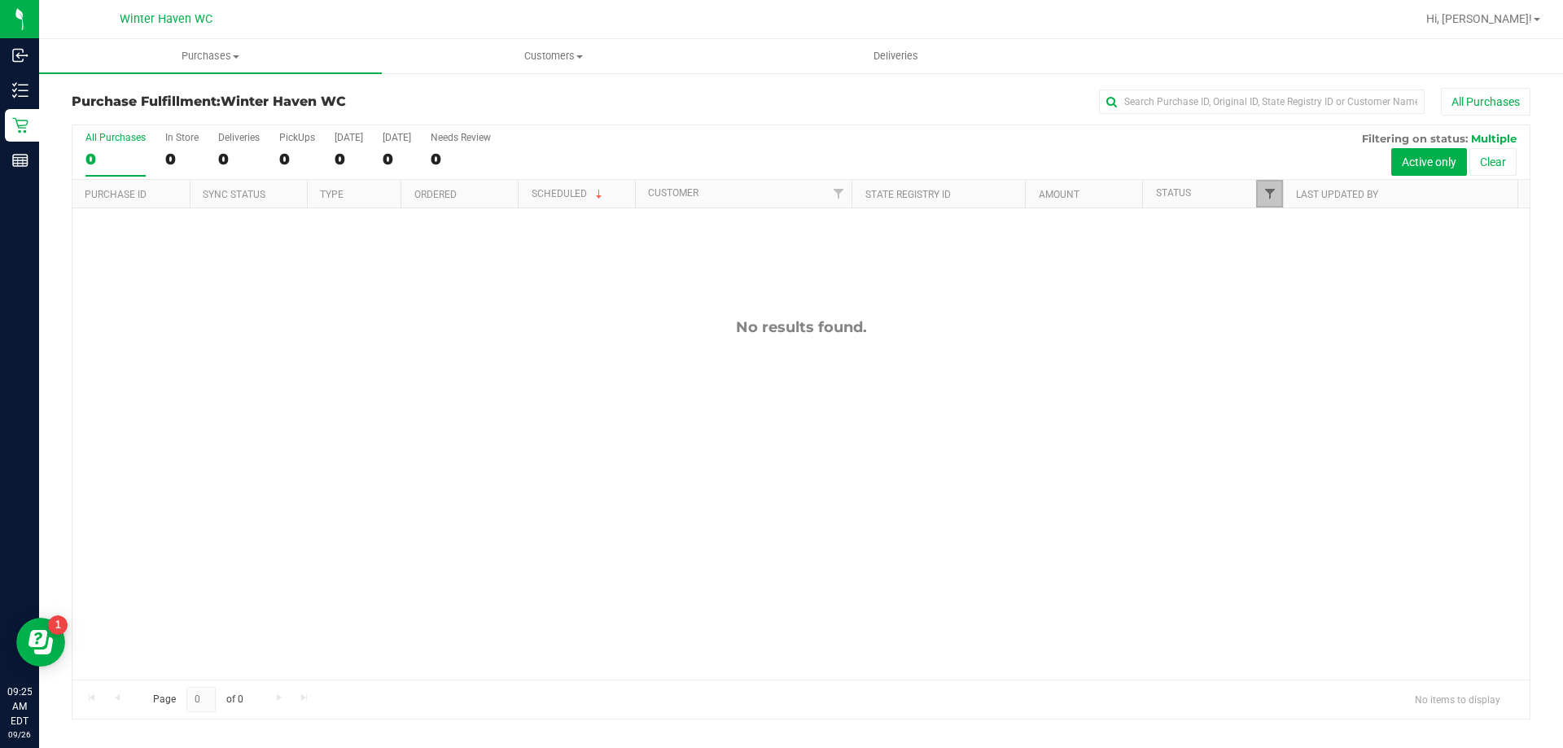
click at [1264, 195] on span "Filter" at bounding box center [1269, 193] width 13 height 13
click at [1275, 330] on input "Created" at bounding box center [1277, 329] width 11 height 11
checkbox input "false"
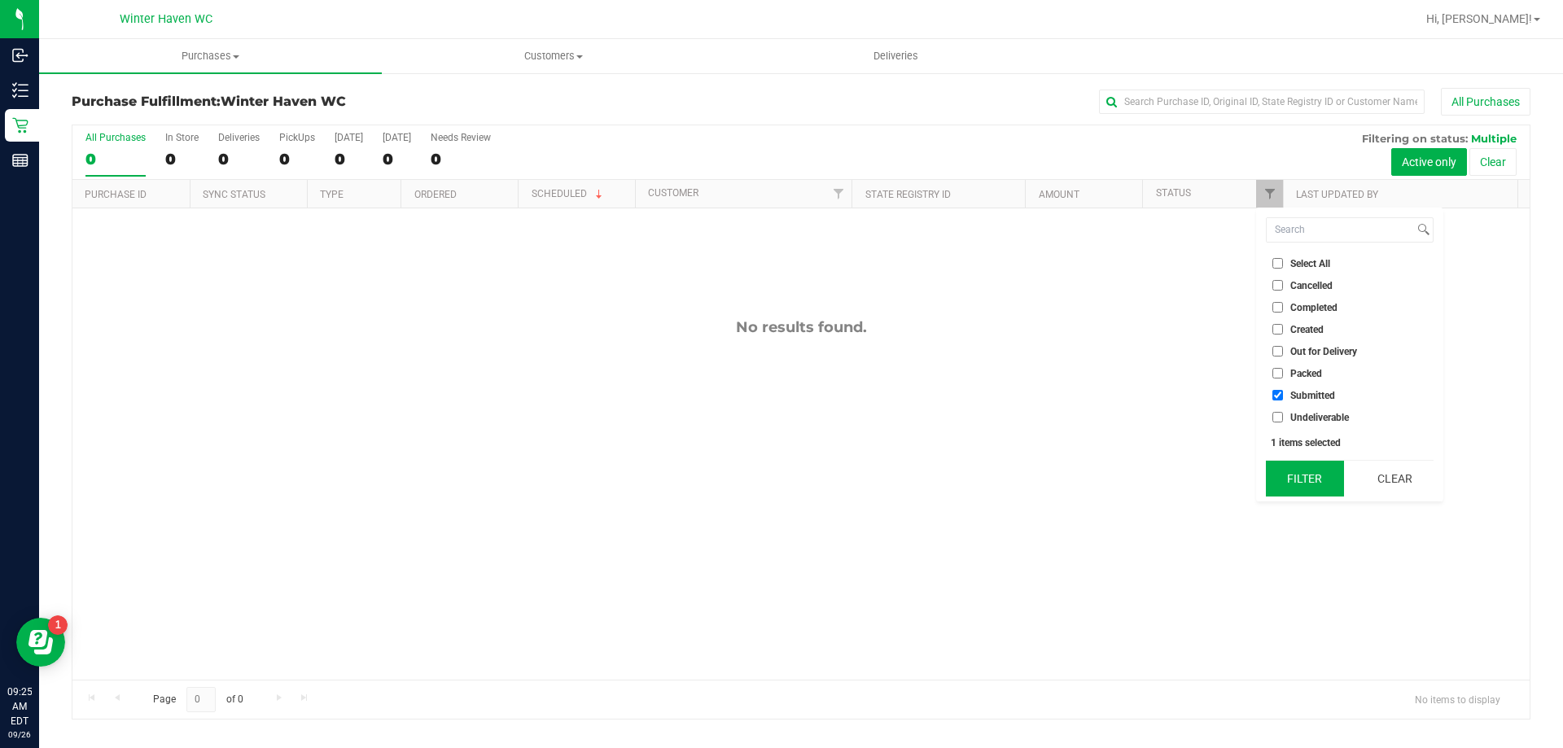
click at [1322, 470] on button "Filter" at bounding box center [1305, 479] width 78 height 36
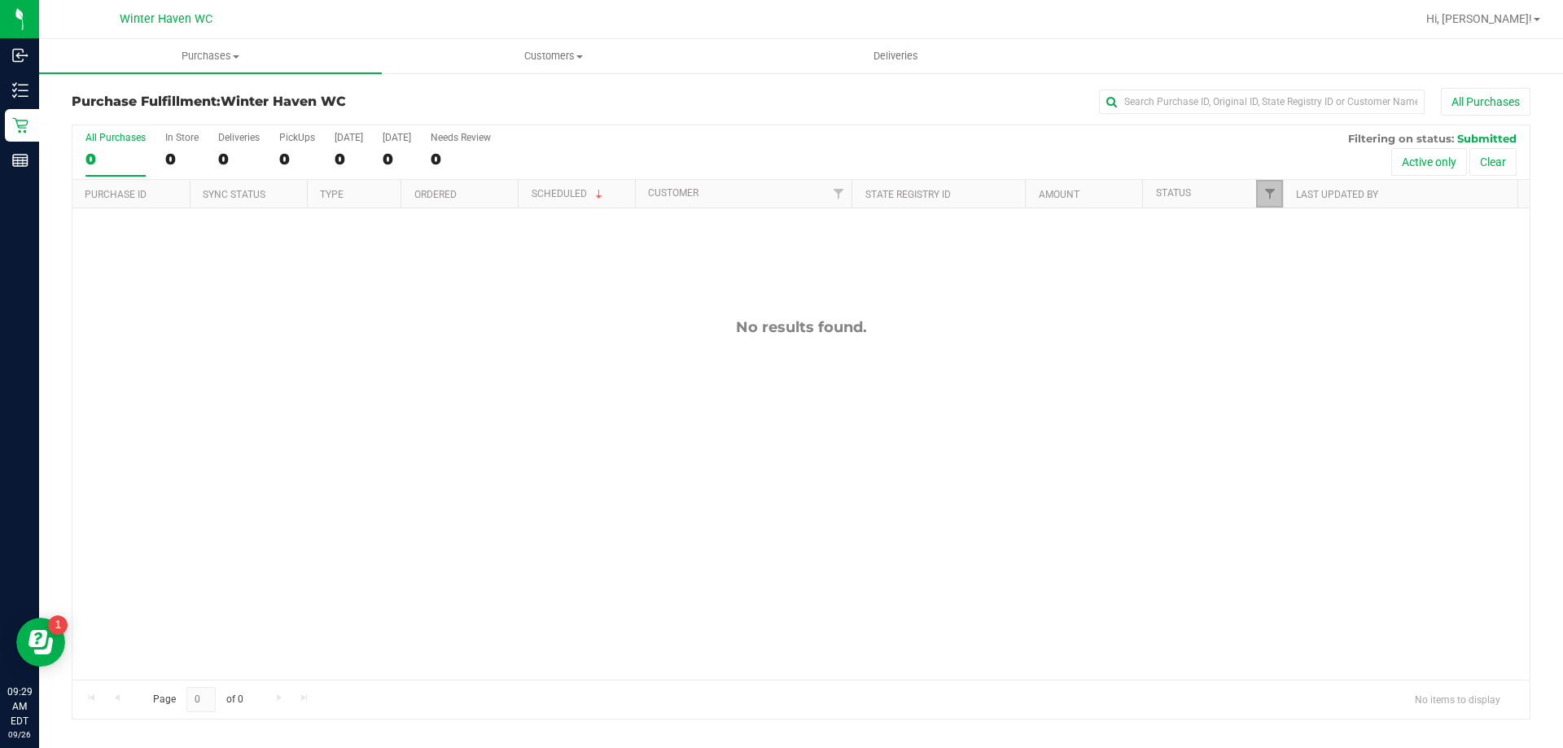
click at [1263, 180] on link "Filter" at bounding box center [1269, 194] width 27 height 28
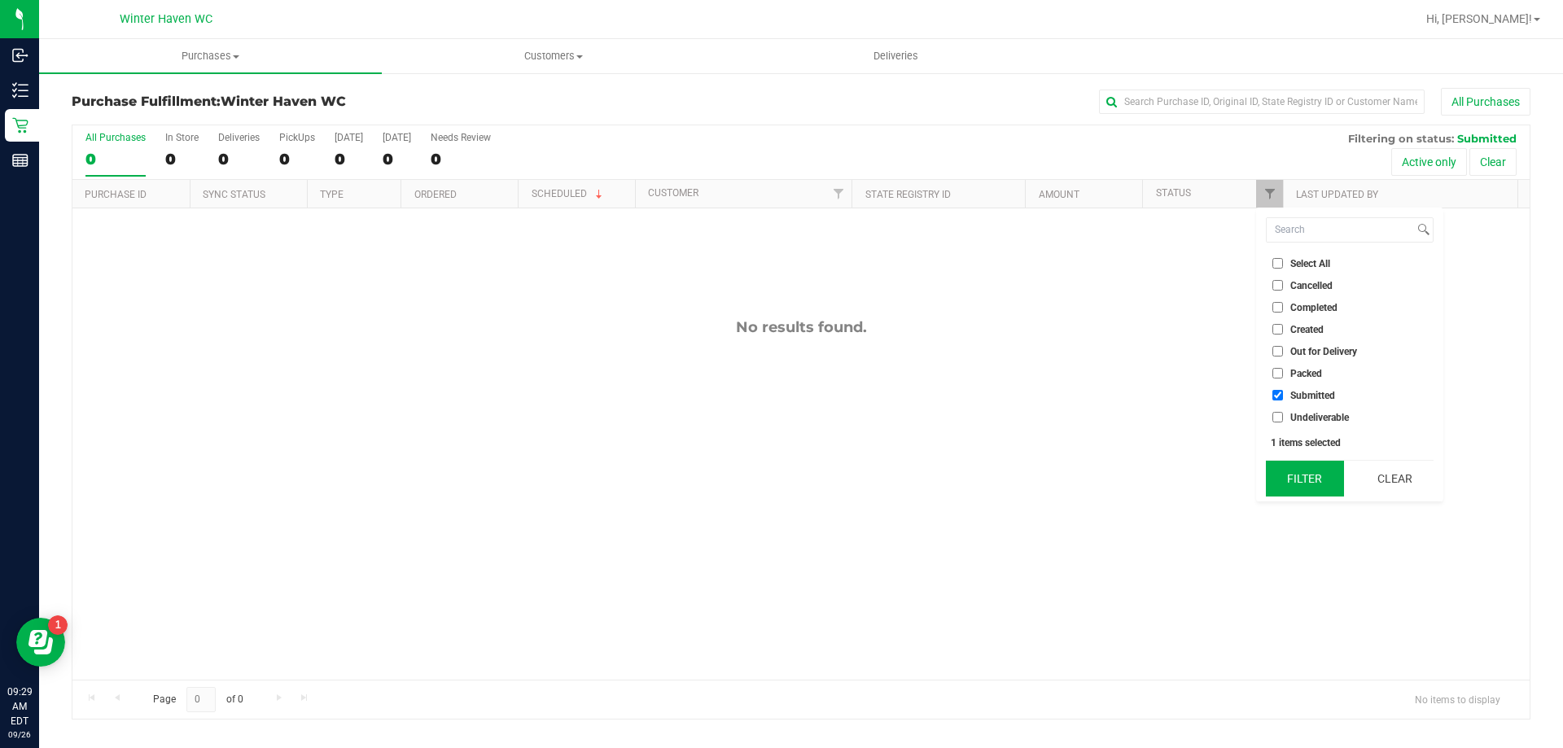
click at [1313, 483] on button "Filter" at bounding box center [1305, 479] width 78 height 36
